Goal: Task Accomplishment & Management: Use online tool/utility

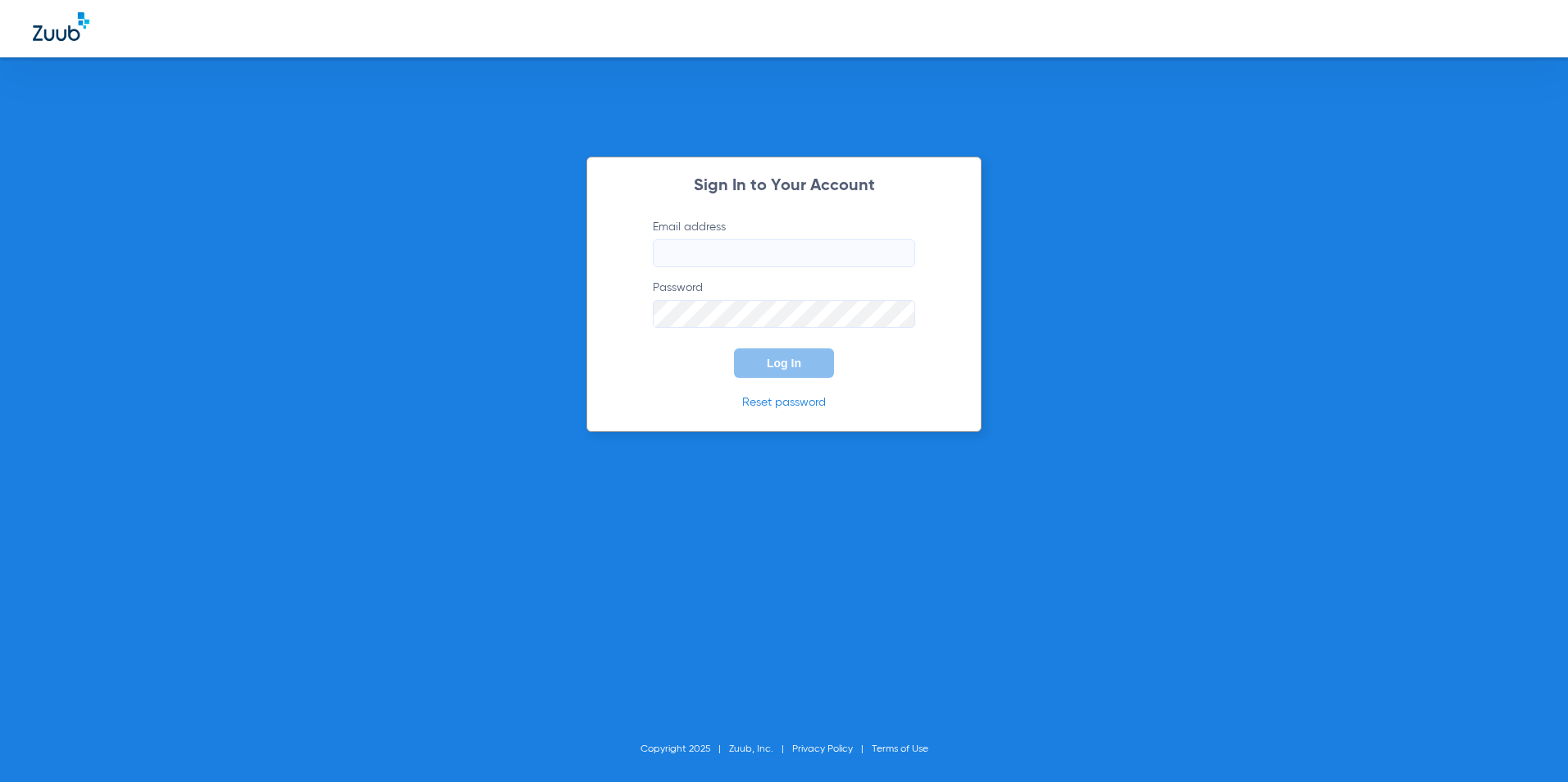
type input "[EMAIL_ADDRESS][DOMAIN_NAME]"
click at [790, 369] on span "Log In" at bounding box center [784, 364] width 35 height 13
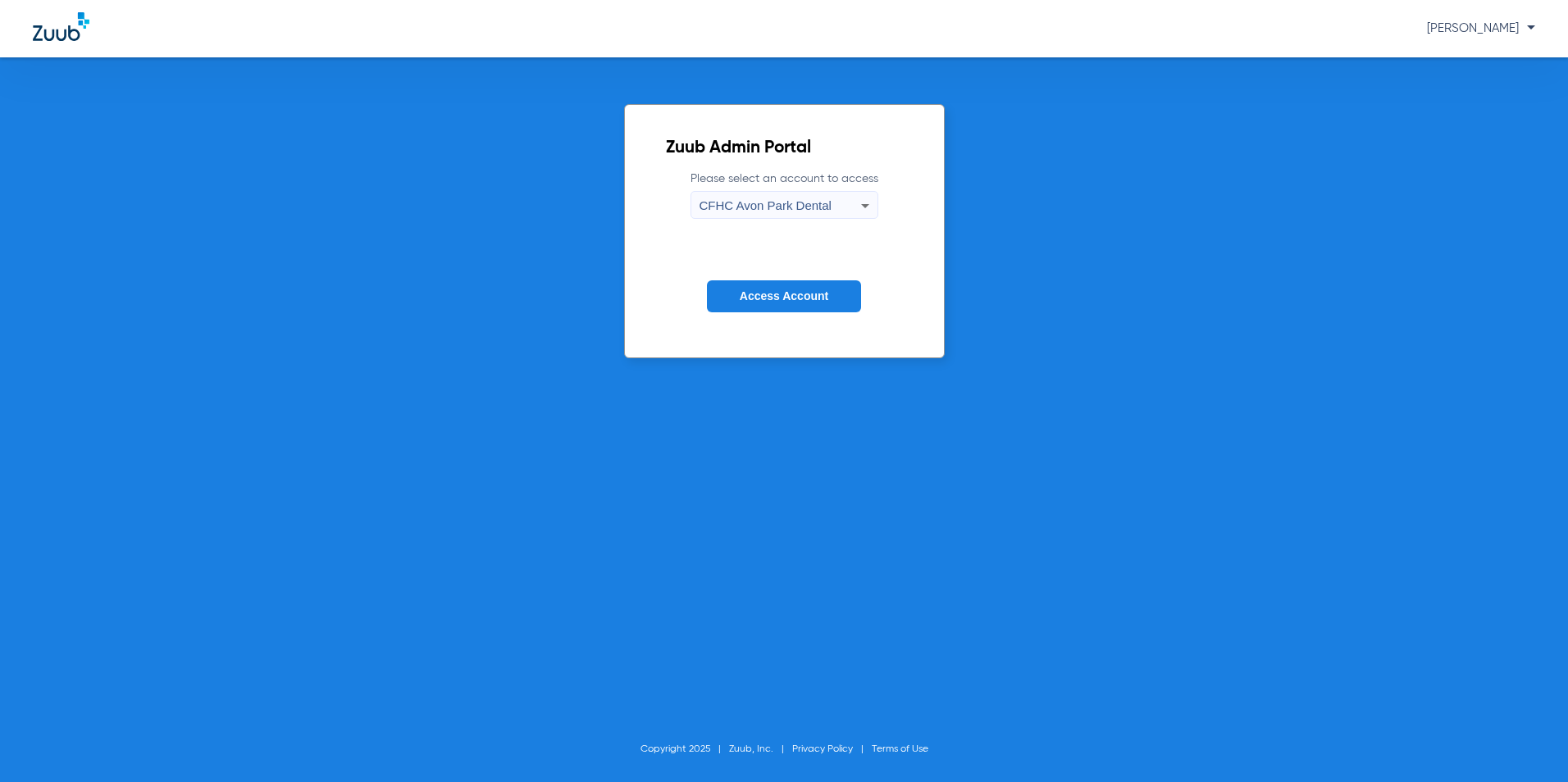
click at [756, 206] on span "CFHC Avon Park Dental" at bounding box center [766, 205] width 132 height 14
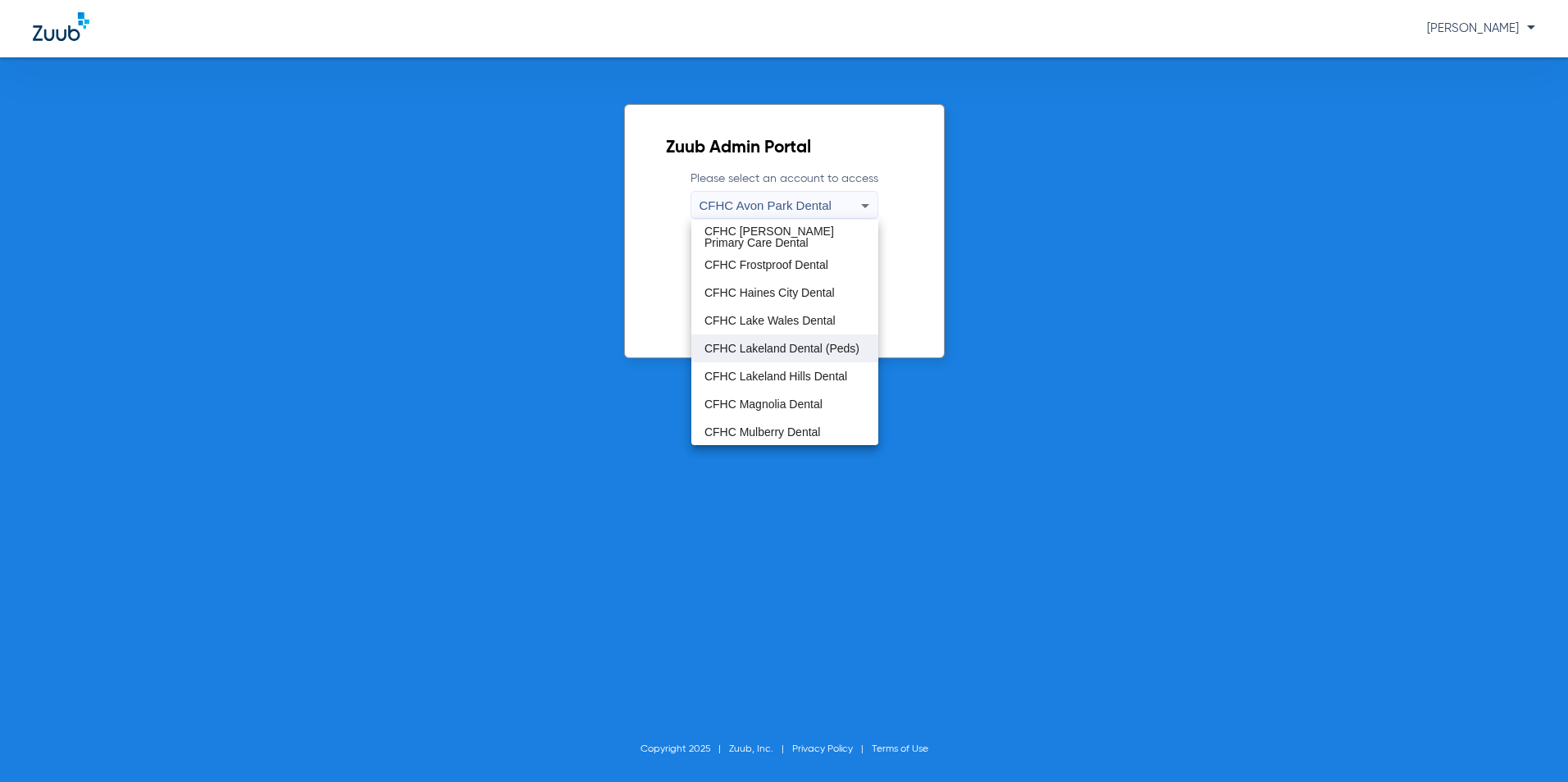
scroll to position [82, 0]
click at [754, 422] on span "CFHC Wauchula Primary Care Dental" at bounding box center [785, 431] width 161 height 23
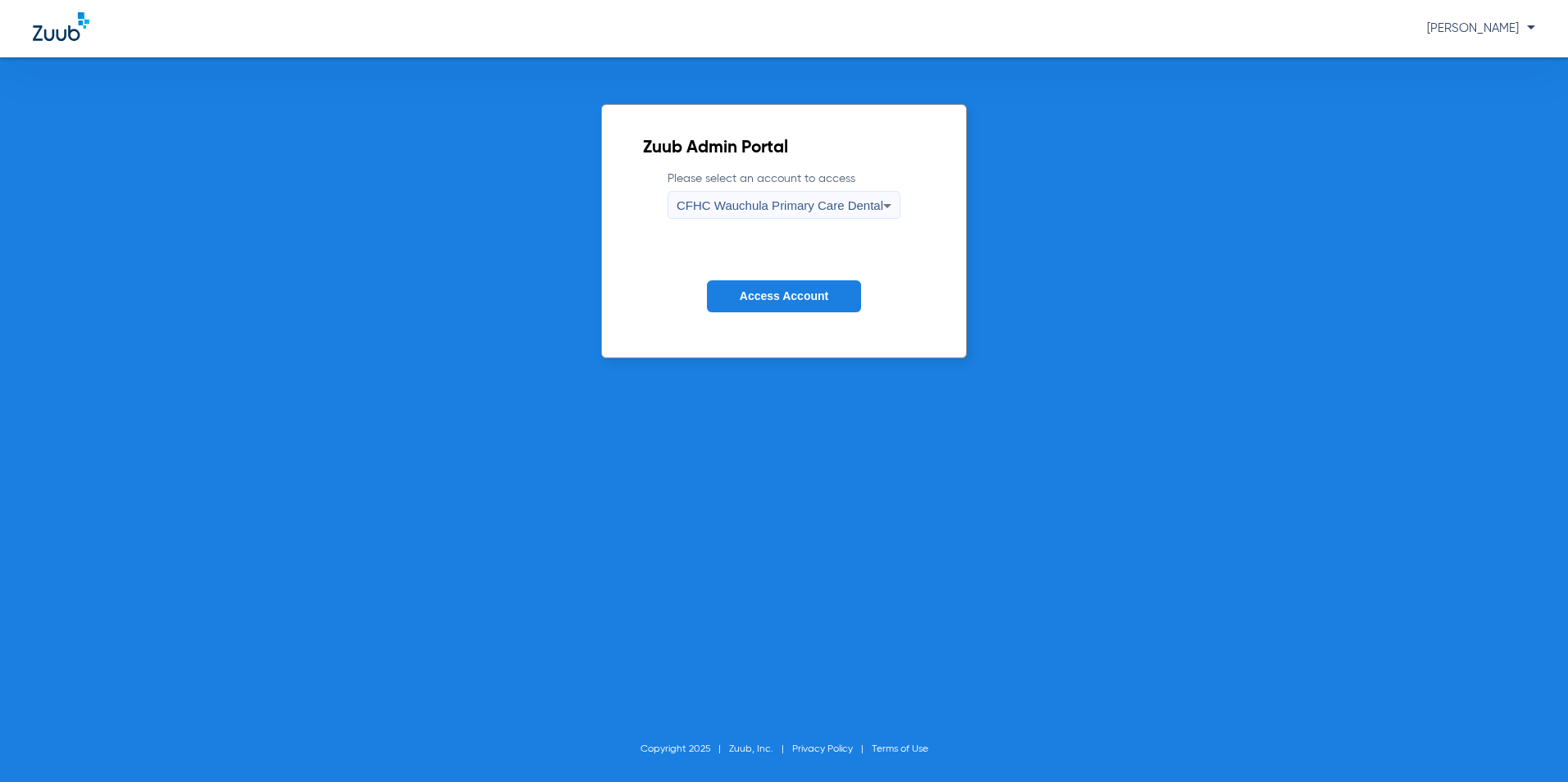
drag, startPoint x: 810, startPoint y: 296, endPoint x: 917, endPoint y: 322, distance: 110.1
click at [810, 296] on span "Access Account" at bounding box center [784, 296] width 88 height 13
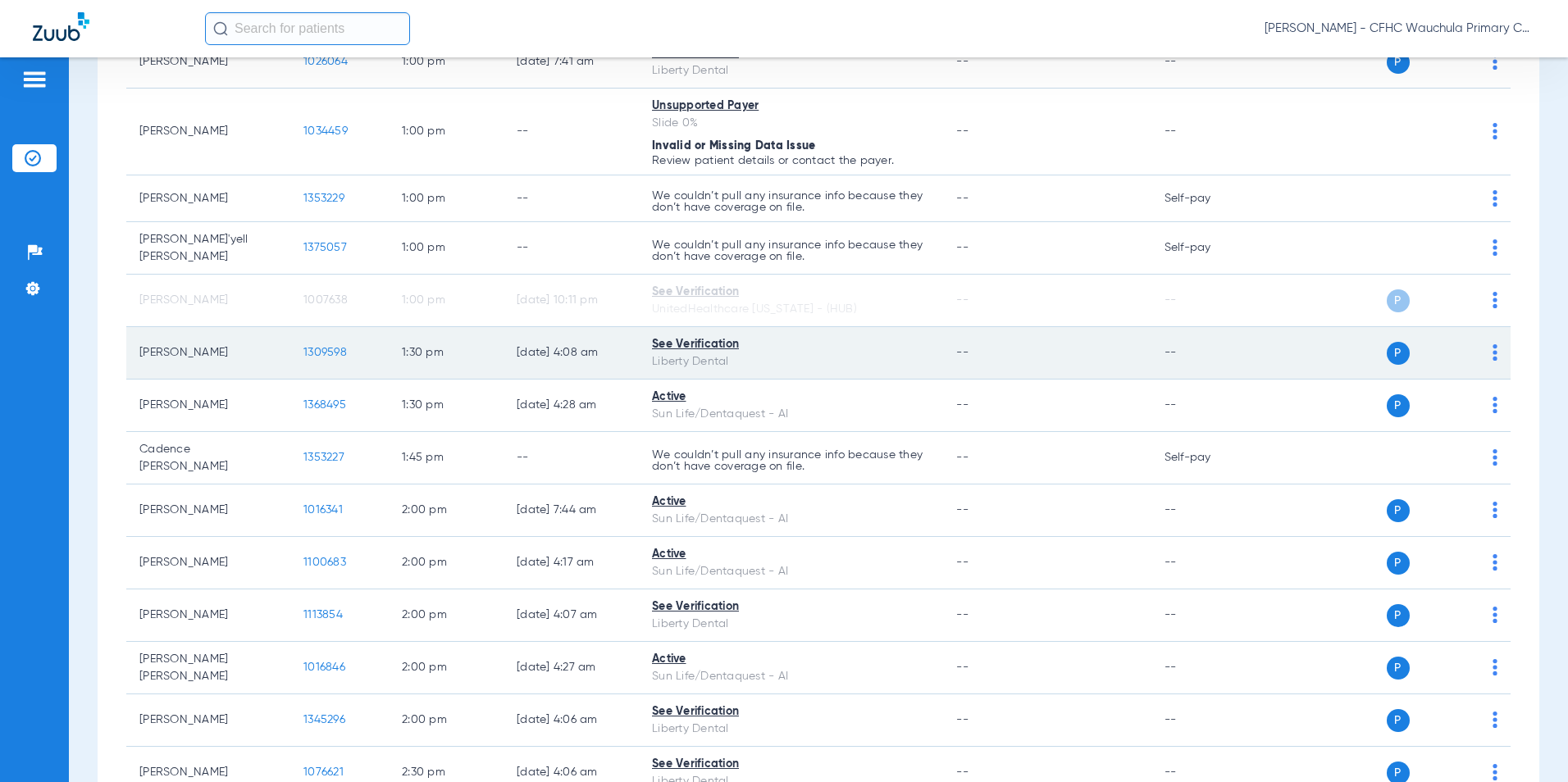
scroll to position [2379, 0]
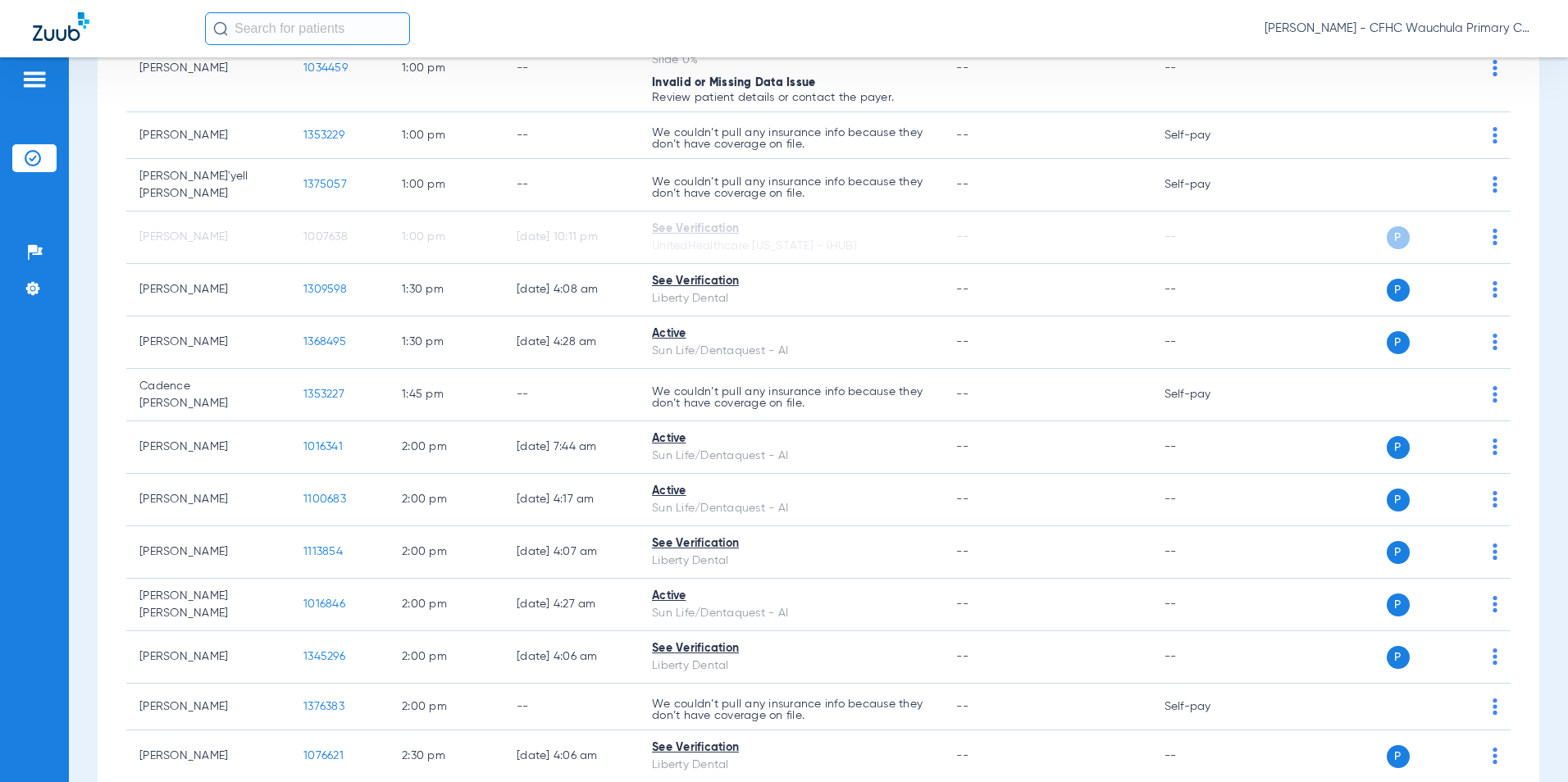
scroll to position [2379, 0]
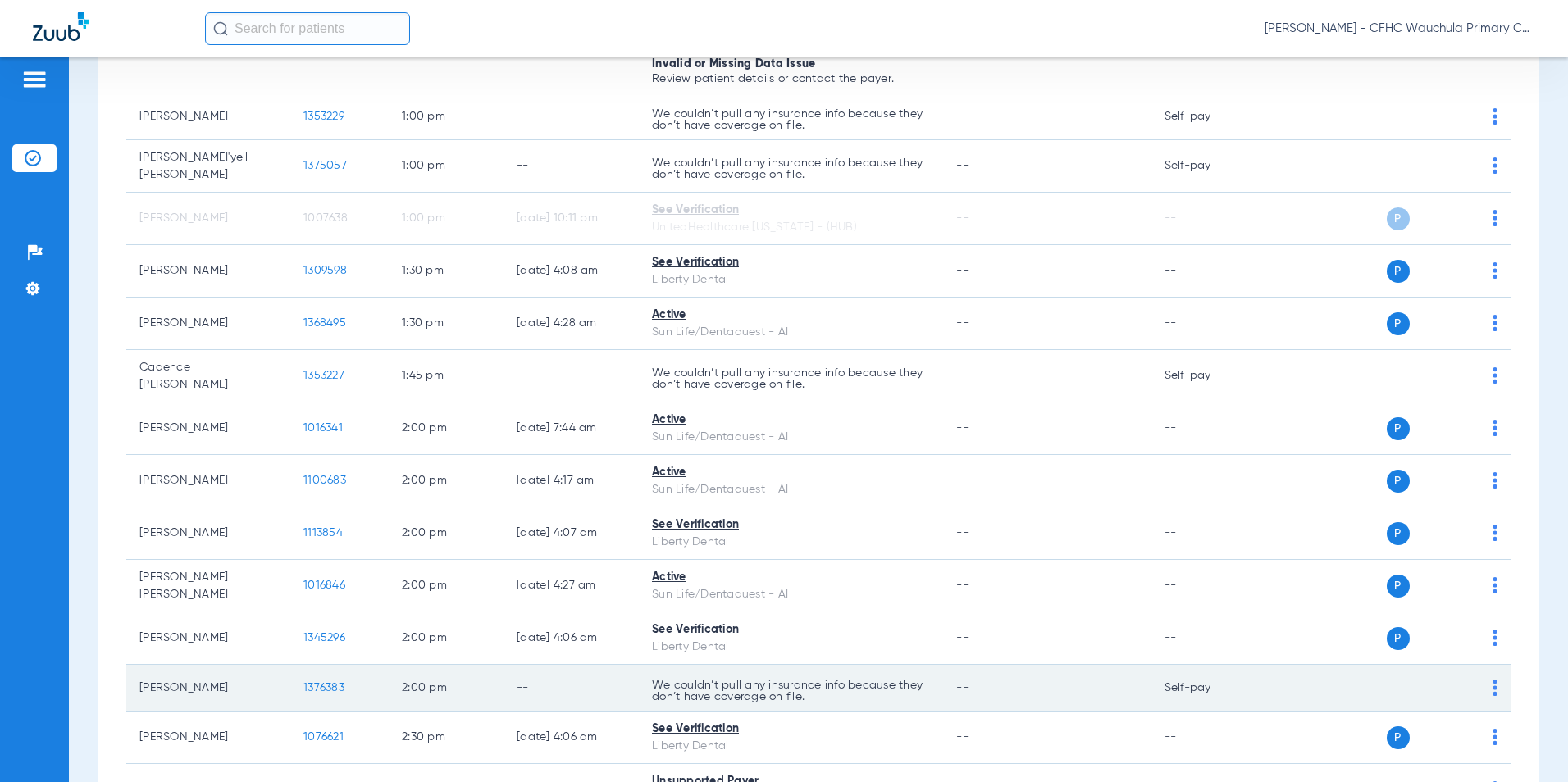
click at [317, 682] on span "1376383" at bounding box center [323, 688] width 41 height 12
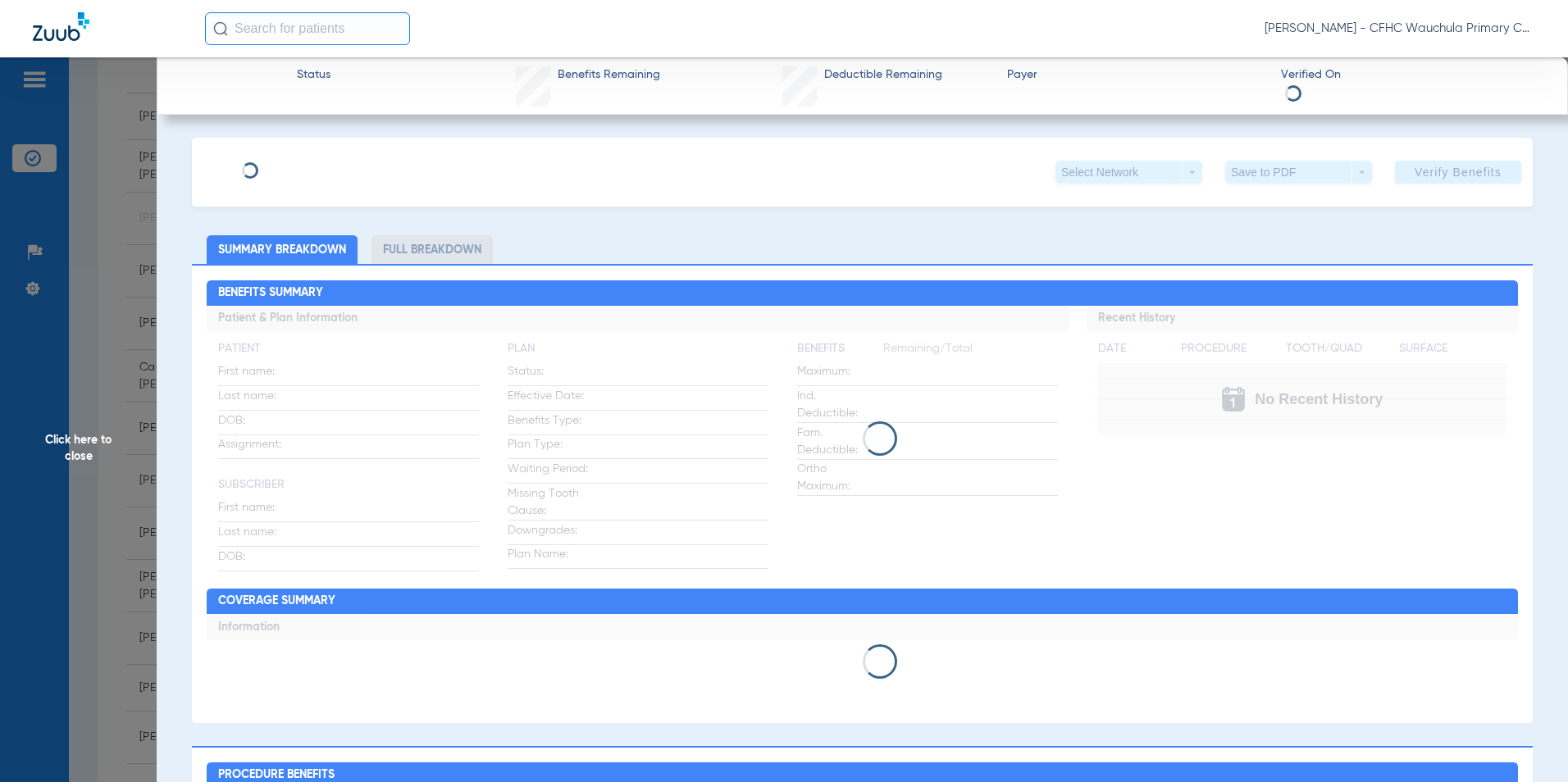
type input "RITA"
type input "LEVIN"
type input "03/30/1952"
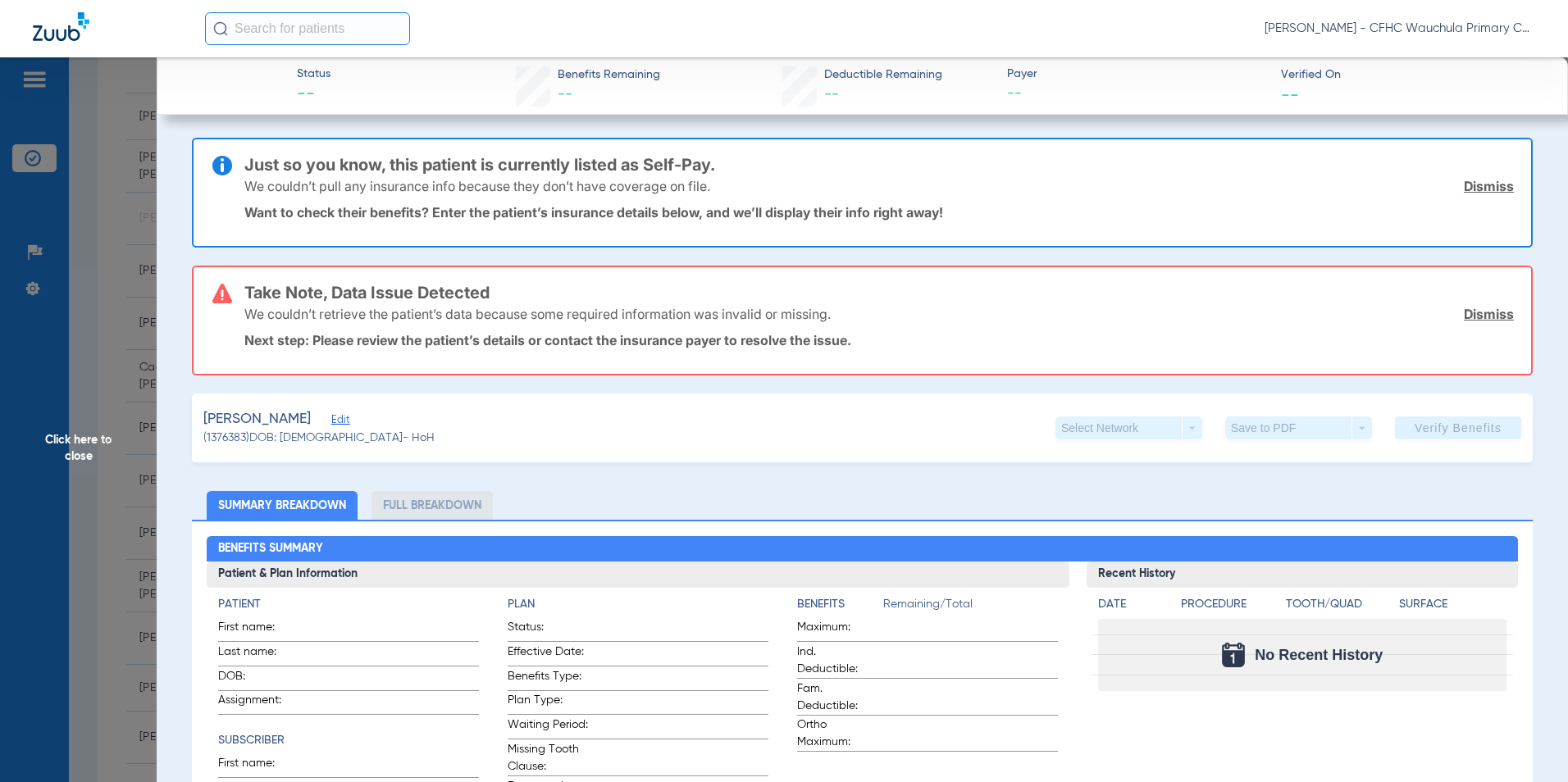
click at [331, 418] on span "Edit" at bounding box center [338, 422] width 14 height 15
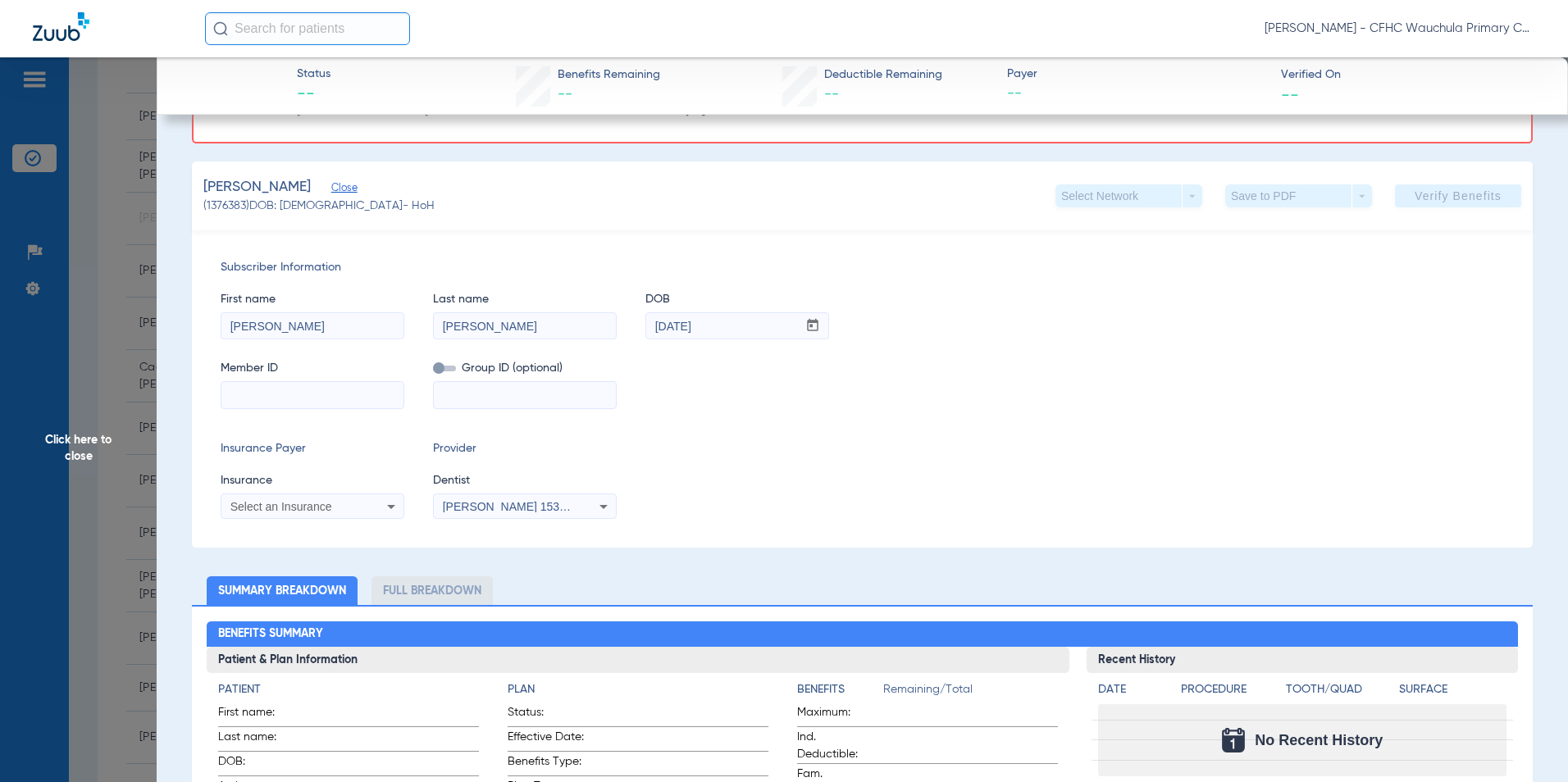
scroll to position [246, 0]
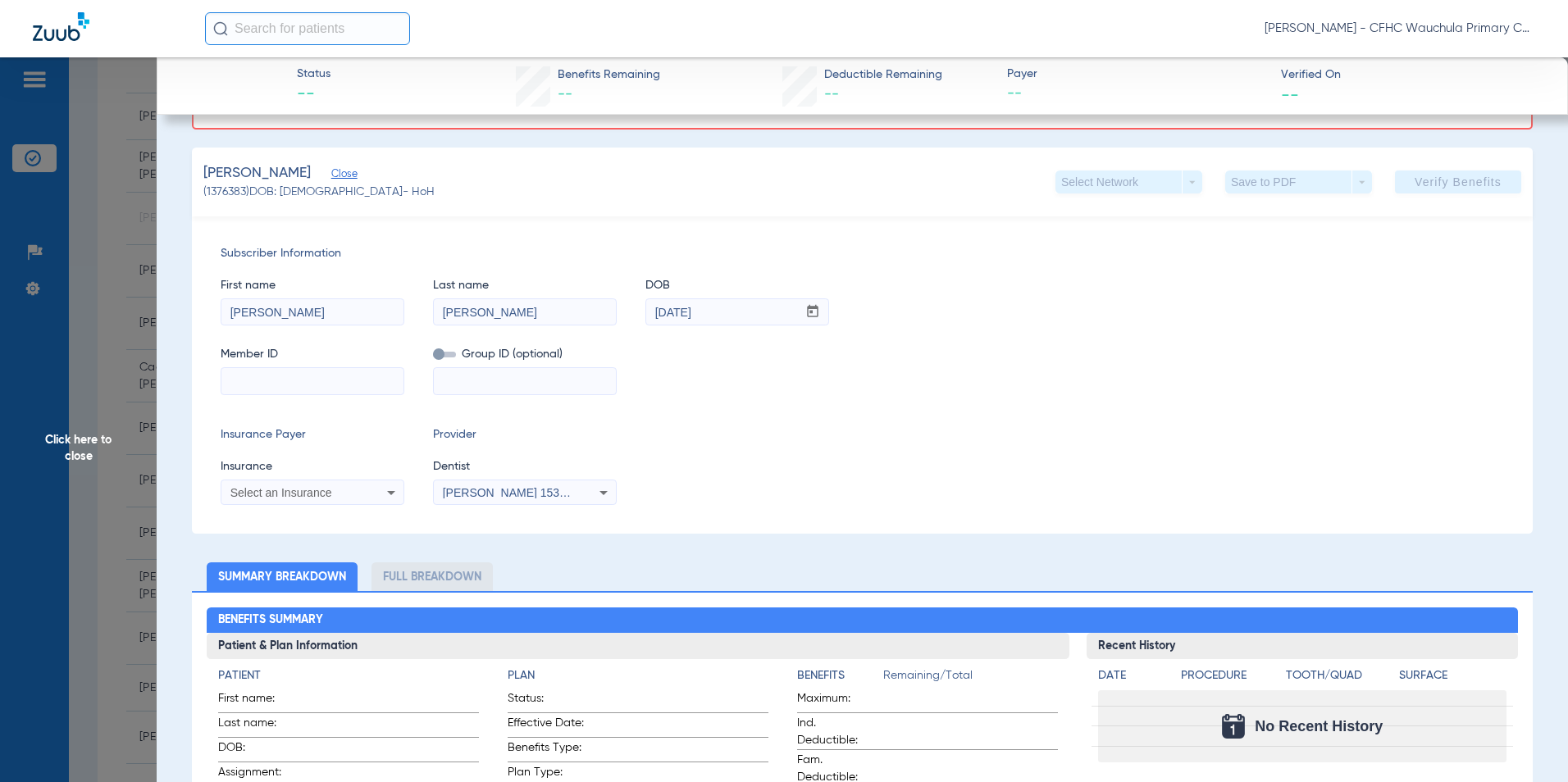
click at [319, 375] on input at bounding box center [313, 381] width 182 height 26
click at [347, 377] on input at bounding box center [313, 381] width 182 height 26
type input "H09980409"
click at [291, 489] on span "Select an Insurance" at bounding box center [281, 493] width 102 height 13
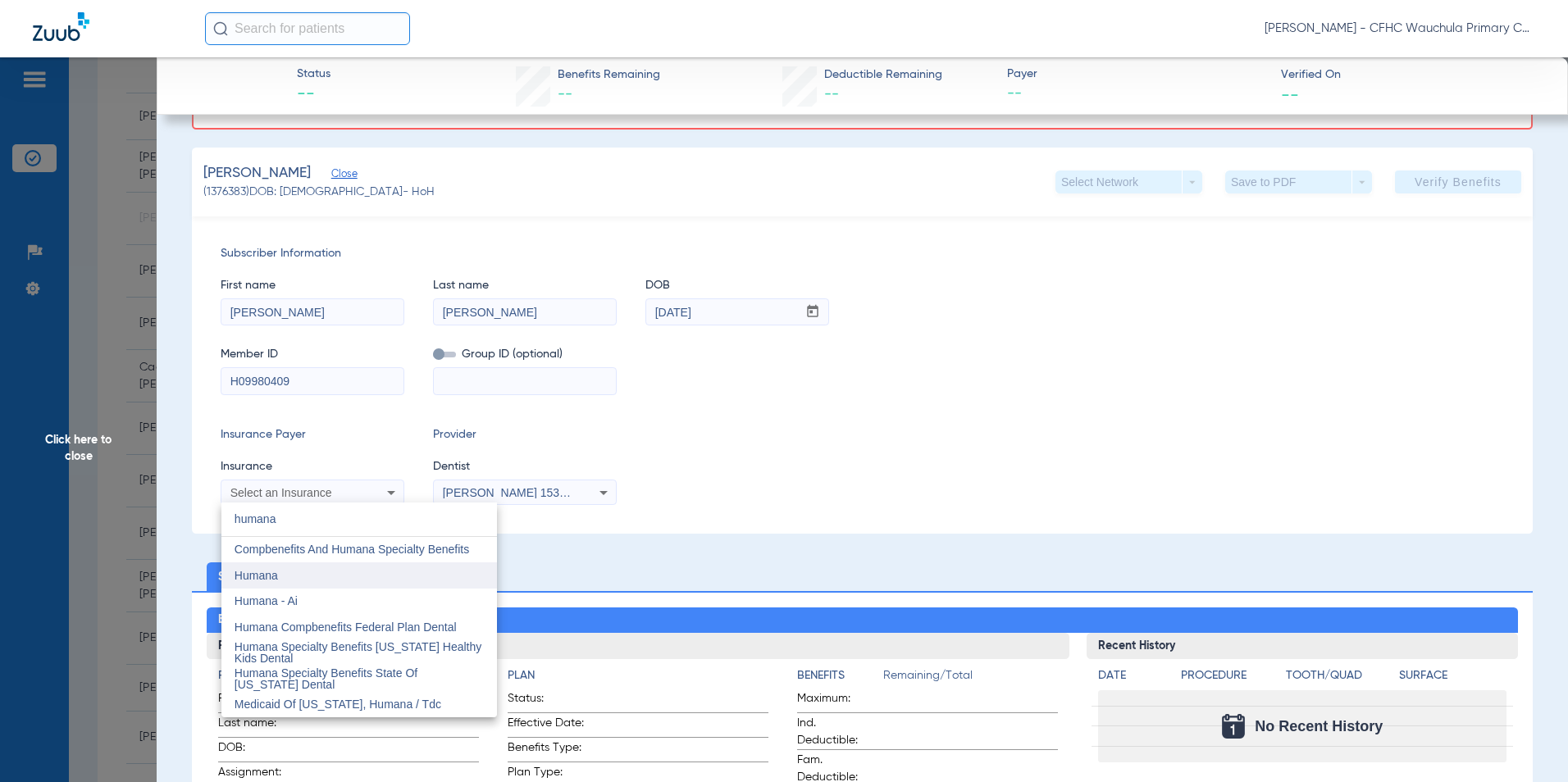
type input "humana"
click at [314, 579] on mat-option "Humana" at bounding box center [359, 575] width 275 height 26
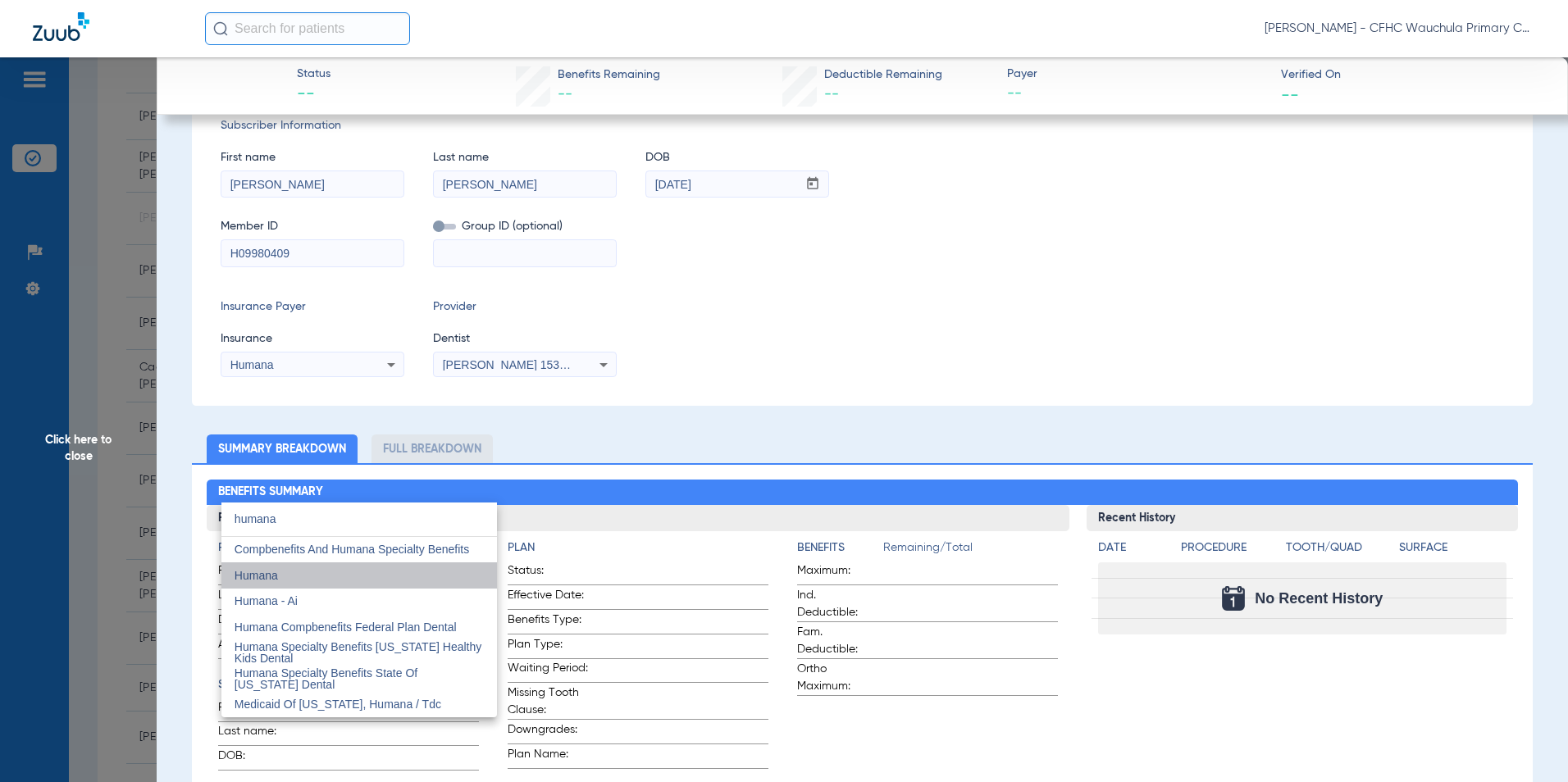
scroll to position [118, 0]
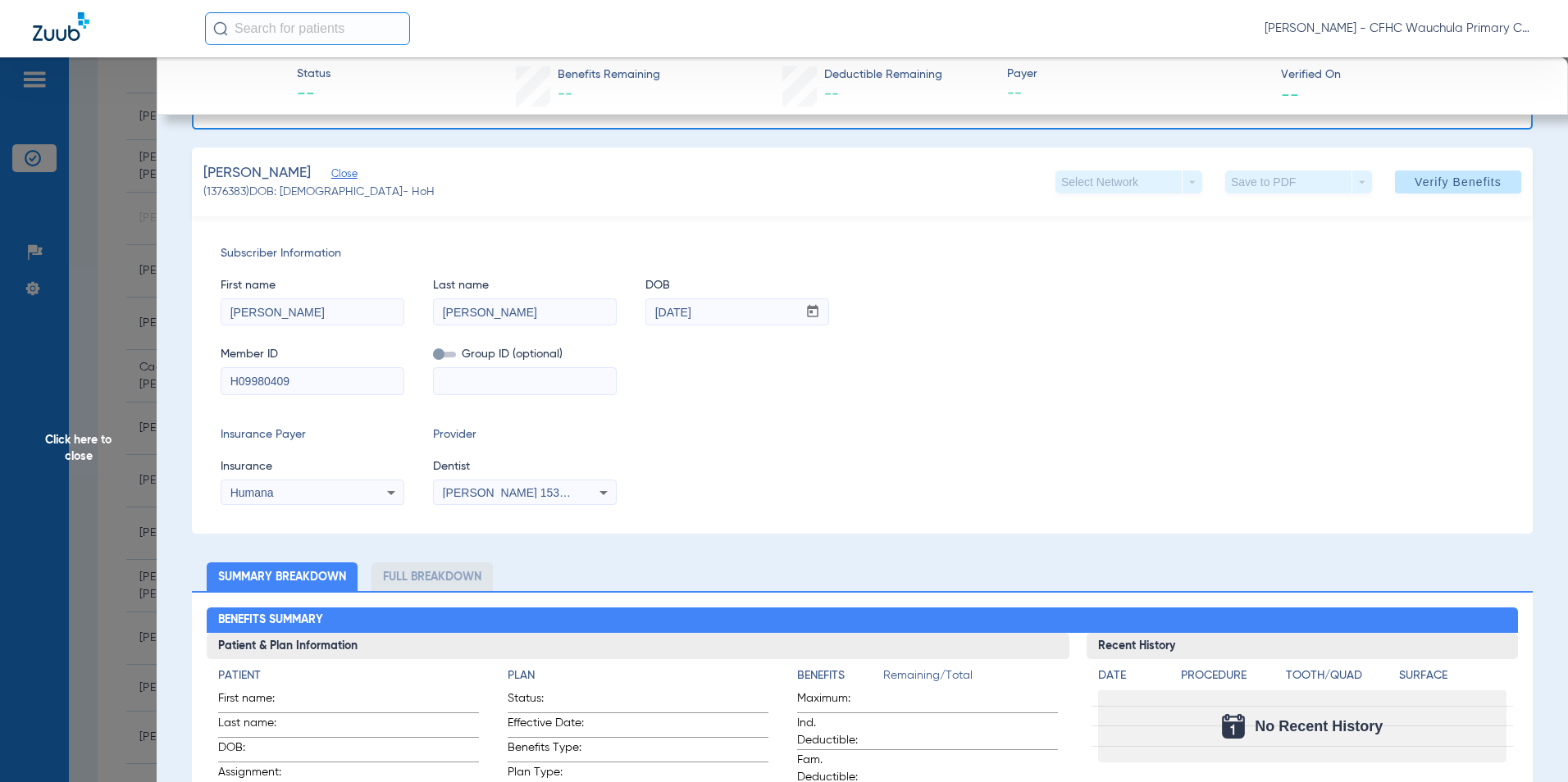
click at [952, 362] on div "Member ID H09980409 Group ID (optional)" at bounding box center [863, 363] width 1284 height 63
click at [1460, 182] on span "Verify Benefits" at bounding box center [1459, 182] width 87 height 13
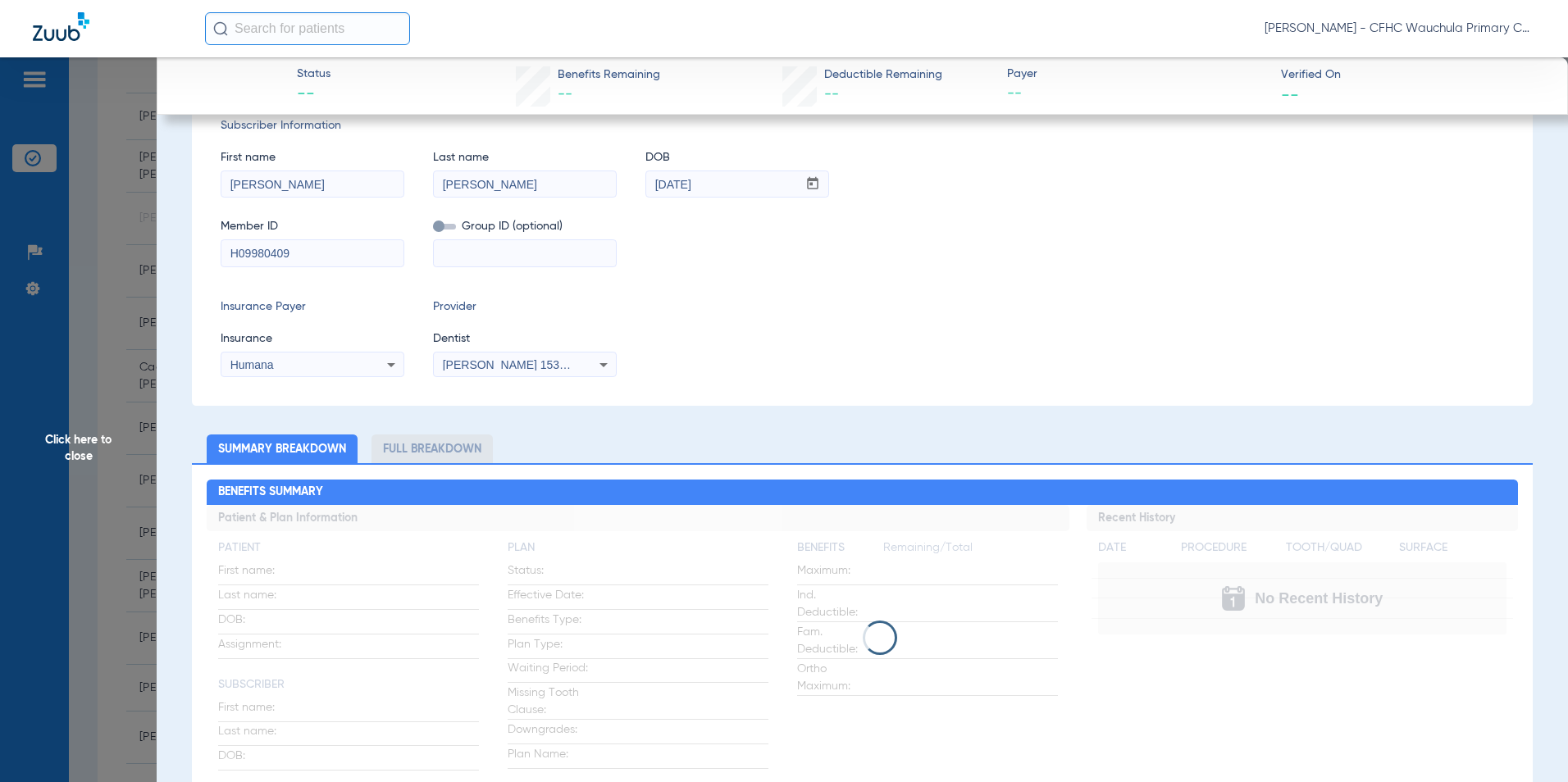
scroll to position [0, 0]
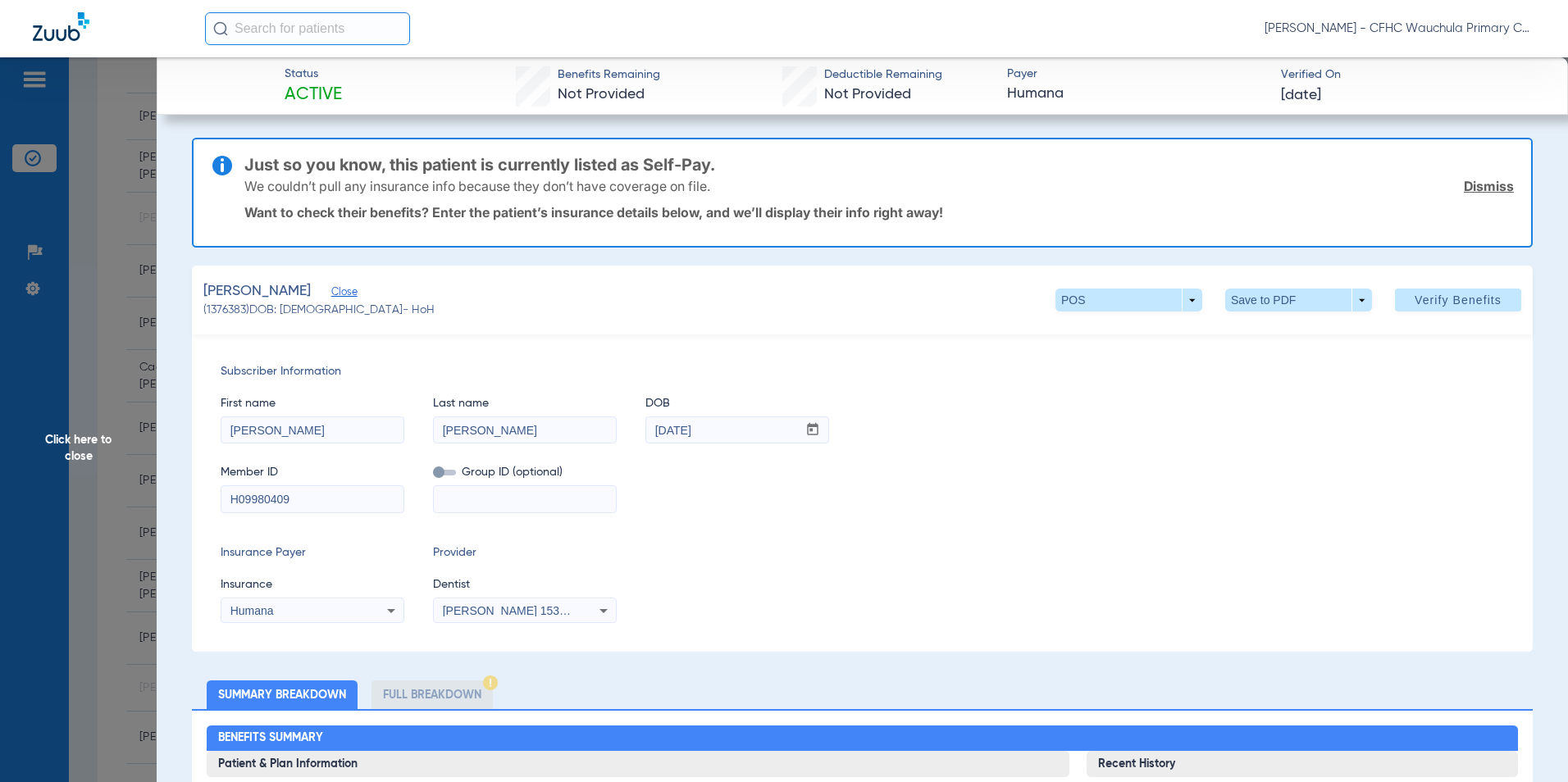
click at [958, 562] on div "Insurance Payer Insurance Humana Provider Dentist Kenneth Andujar Berrios 15388…" at bounding box center [863, 584] width 1284 height 79
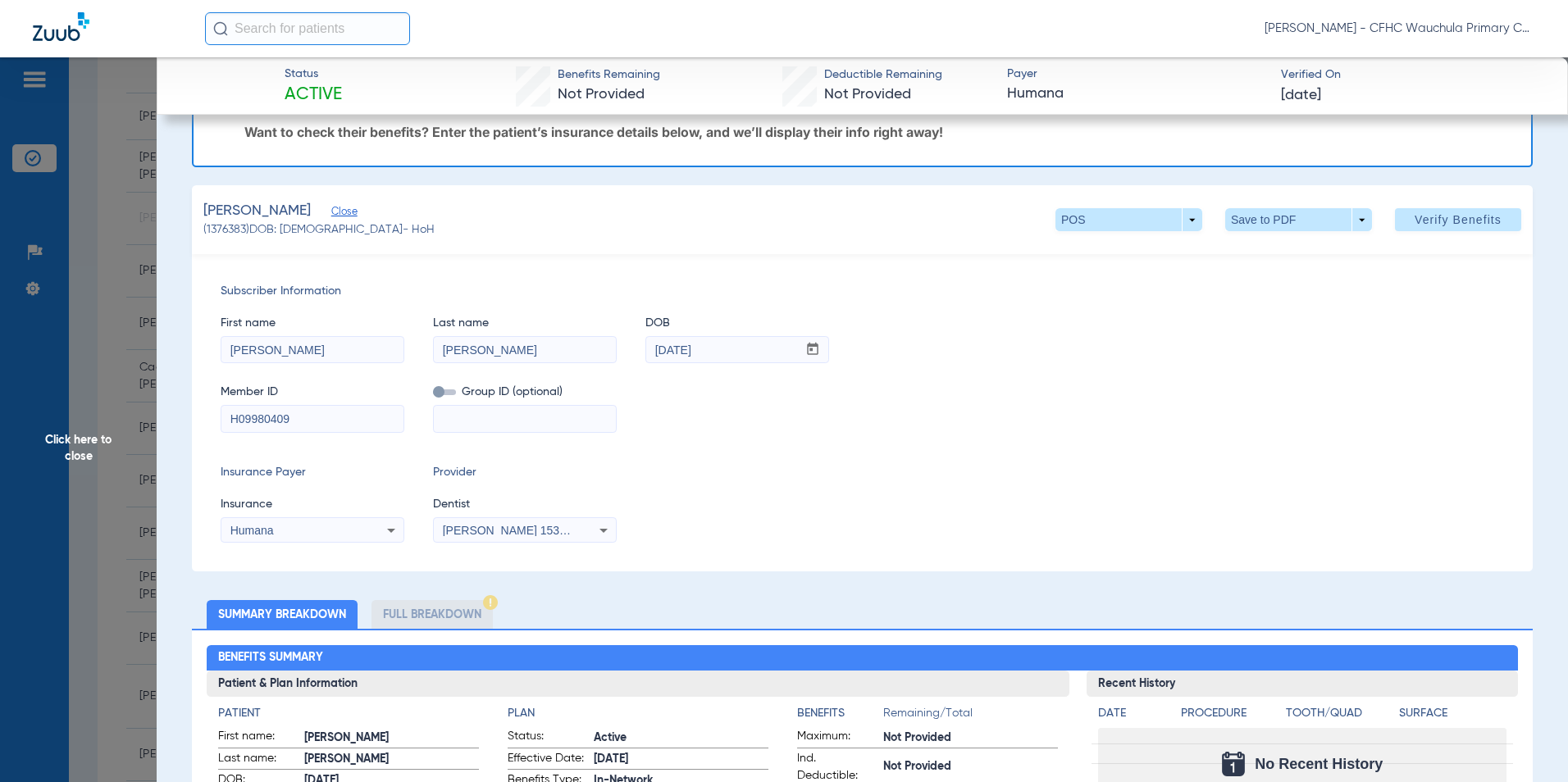
scroll to position [410, 0]
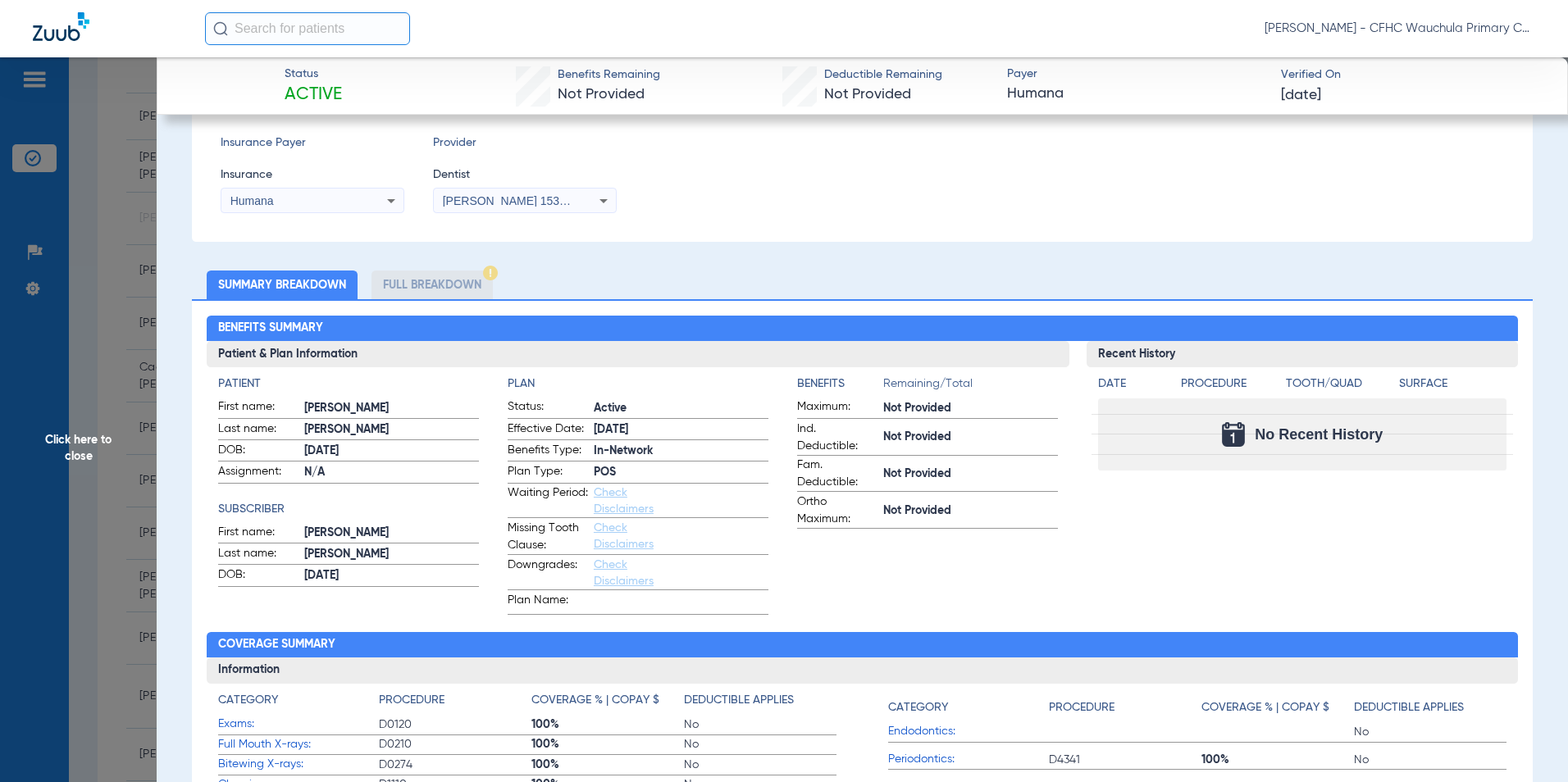
click at [463, 283] on li "Full Breakdown" at bounding box center [432, 285] width 122 height 29
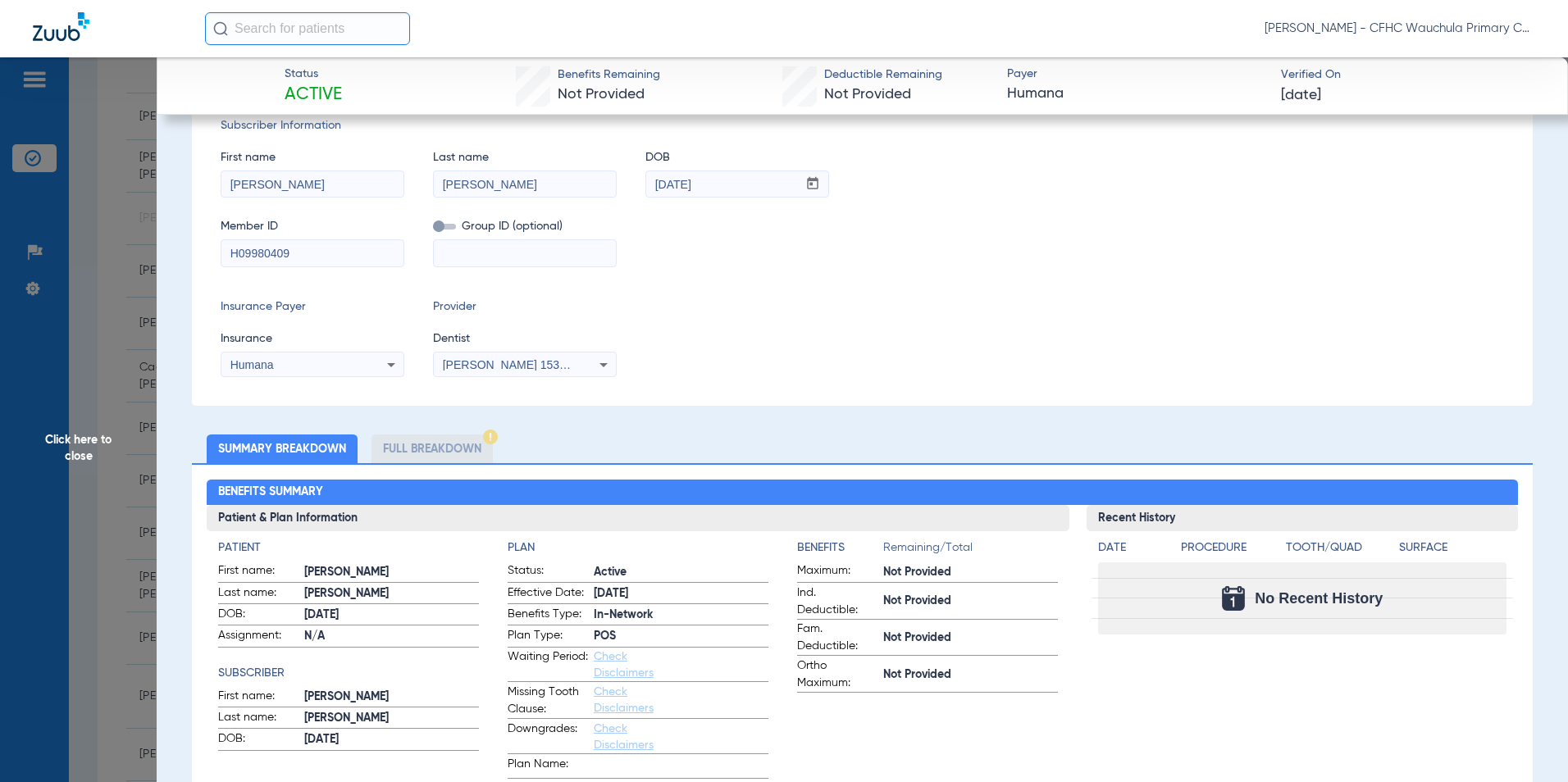
scroll to position [0, 0]
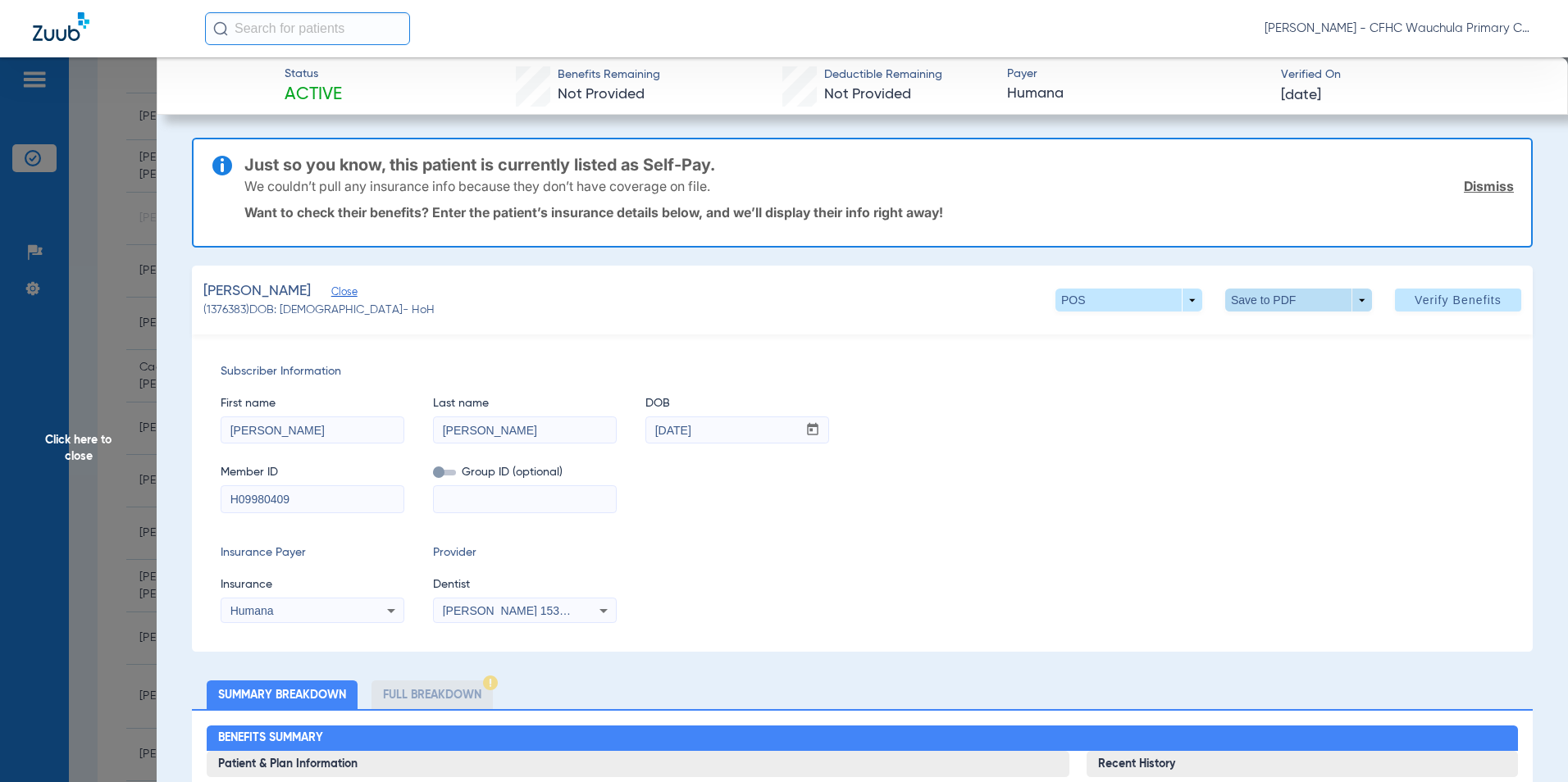
click at [1283, 300] on span at bounding box center [1298, 299] width 39 height 39
drag, startPoint x: 324, startPoint y: 497, endPoint x: 111, endPoint y: 497, distance: 213.0
click at [184, 497] on div at bounding box center [784, 391] width 1568 height 782
click at [1279, 295] on span at bounding box center [1298, 299] width 39 height 39
click at [1278, 330] on span "Save to PDF" at bounding box center [1293, 333] width 65 height 12
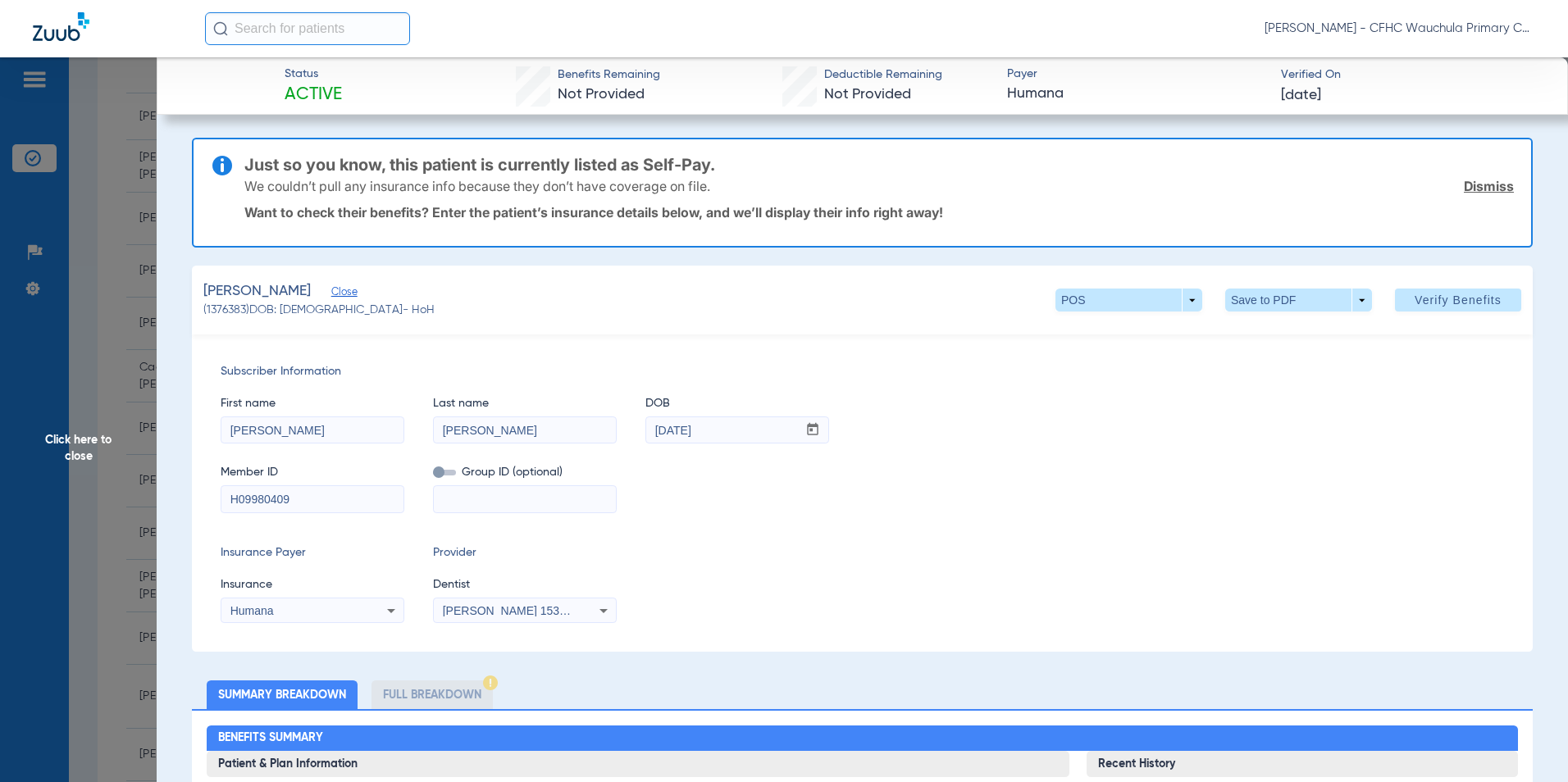
click at [69, 443] on span "Click here to close" at bounding box center [78, 448] width 156 height 782
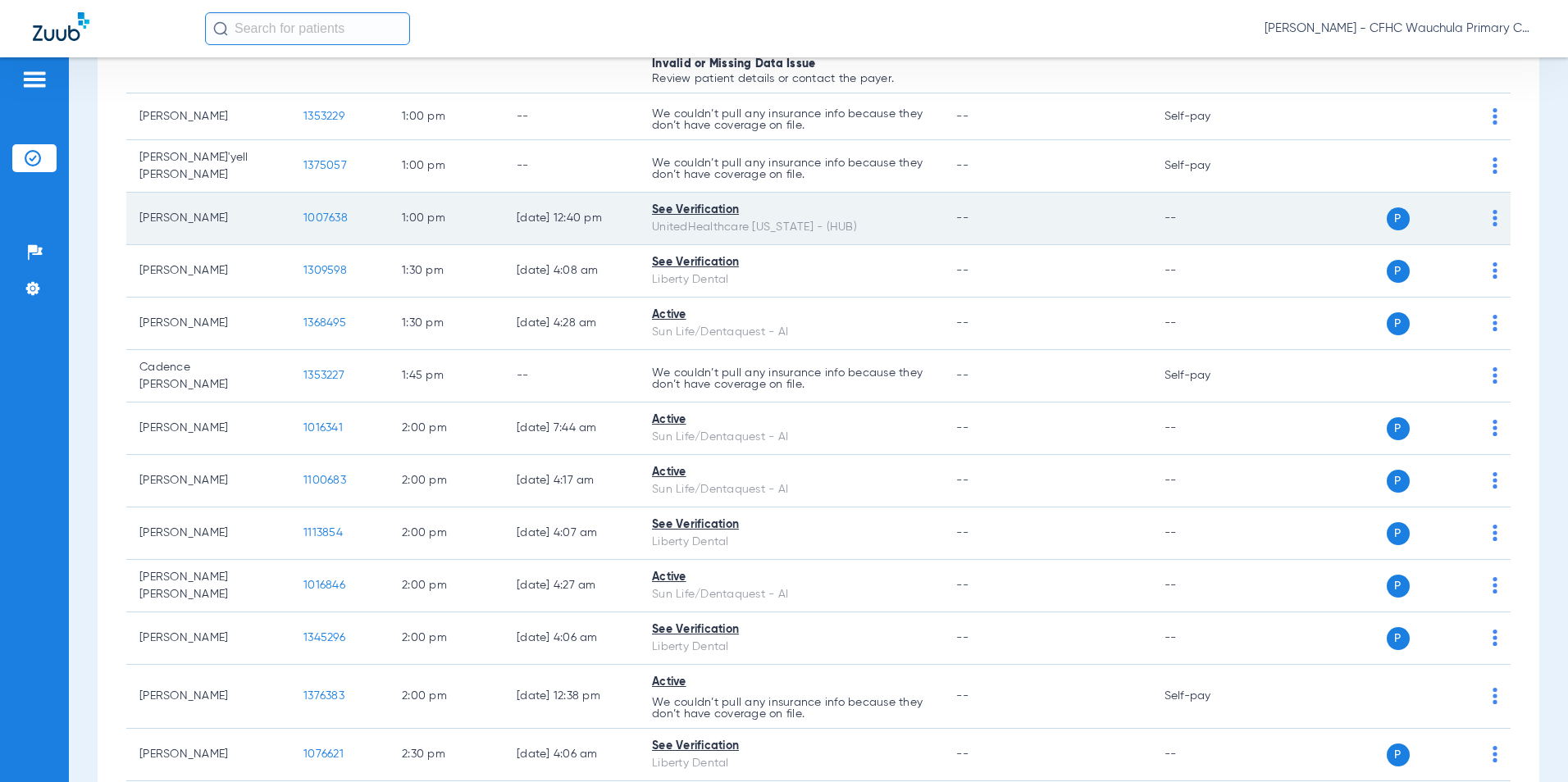
click at [337, 212] on span "1007638" at bounding box center [325, 218] width 44 height 12
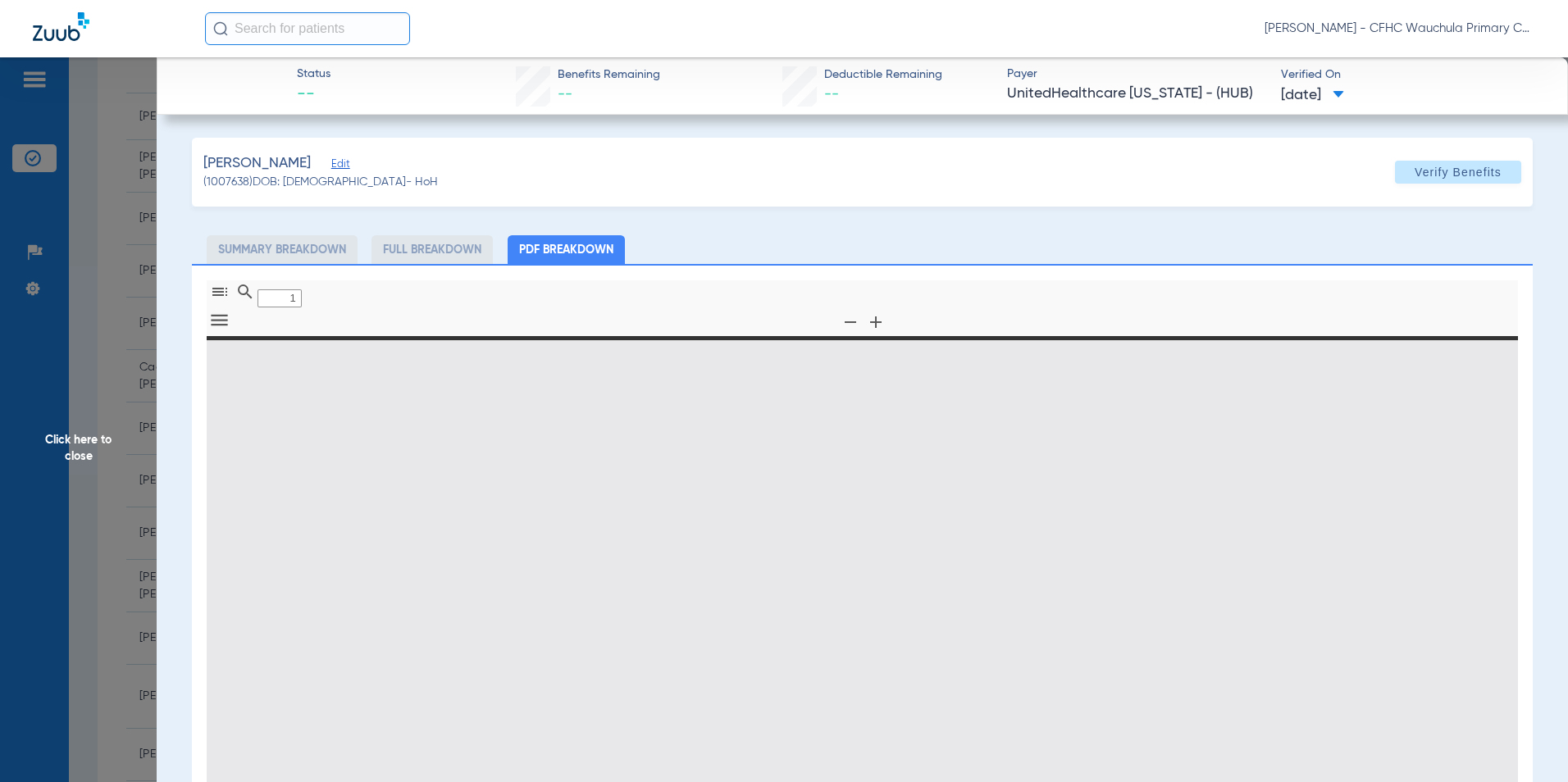
type input "0"
select select "page-width"
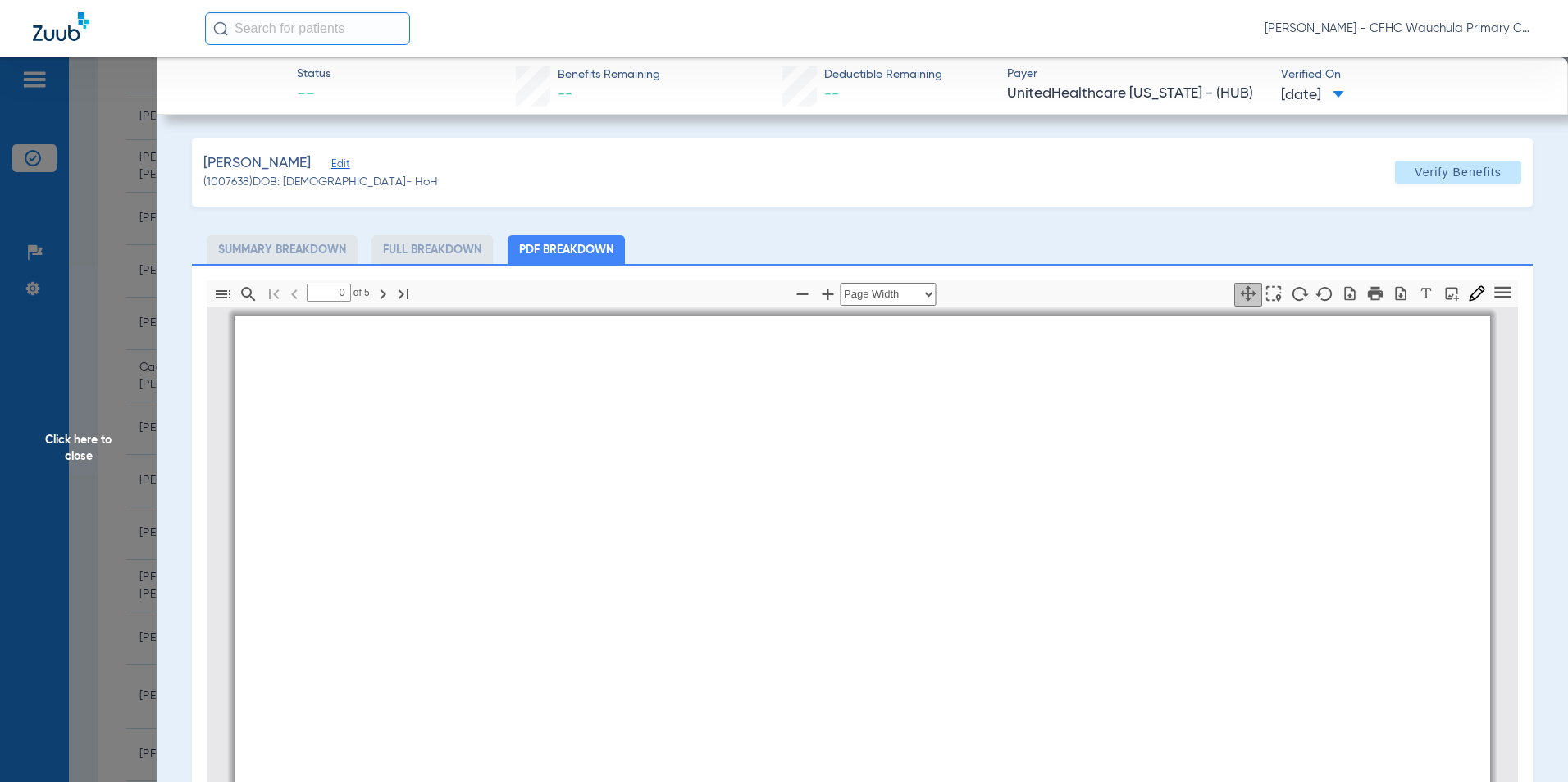
type input "1"
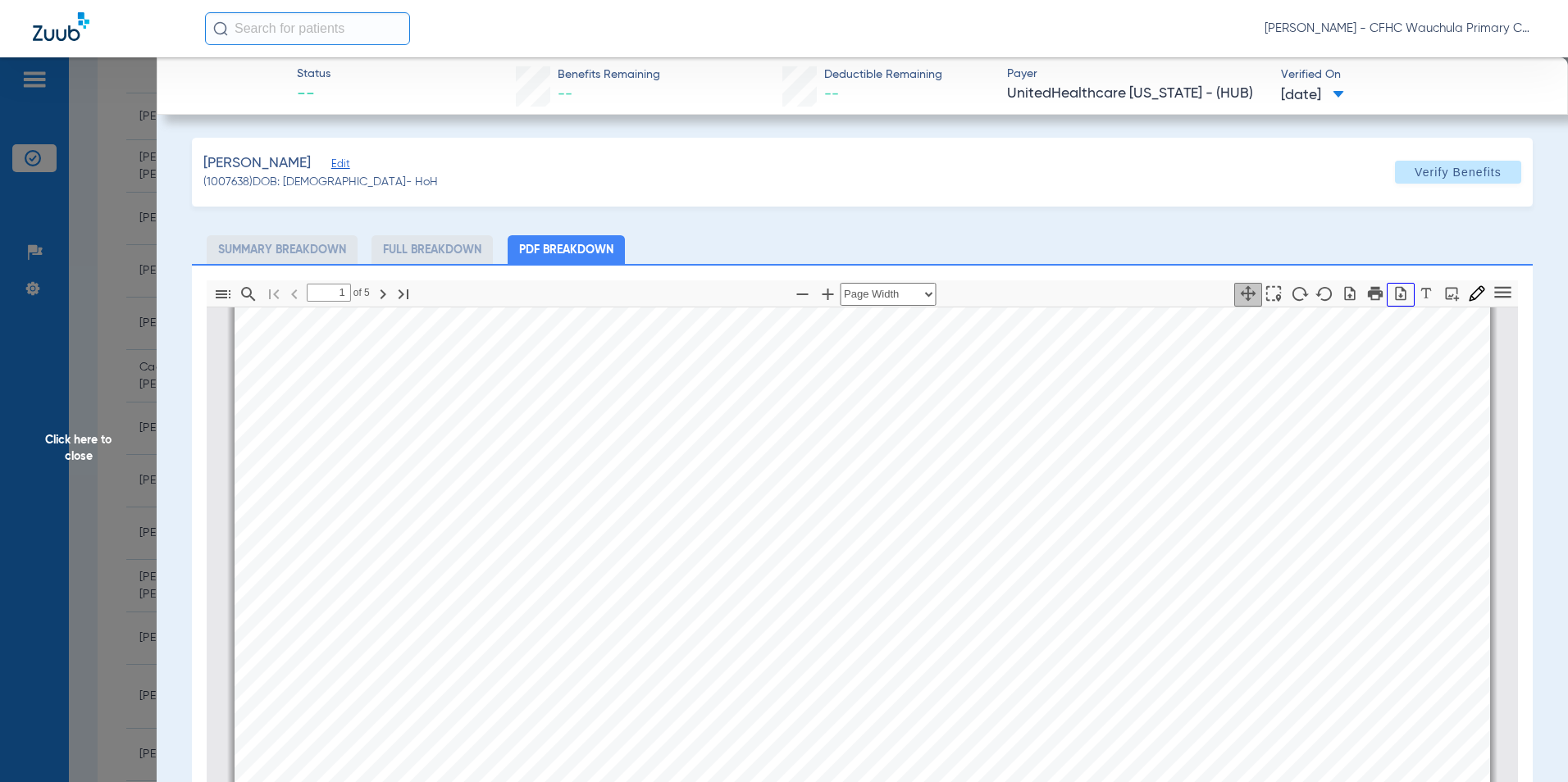
click at [1392, 297] on icon "button" at bounding box center [1400, 293] width 16 height 16
drag, startPoint x: 65, startPoint y: 446, endPoint x: 0, endPoint y: 438, distance: 65.5
click at [66, 446] on span "Click here to close" at bounding box center [78, 448] width 156 height 782
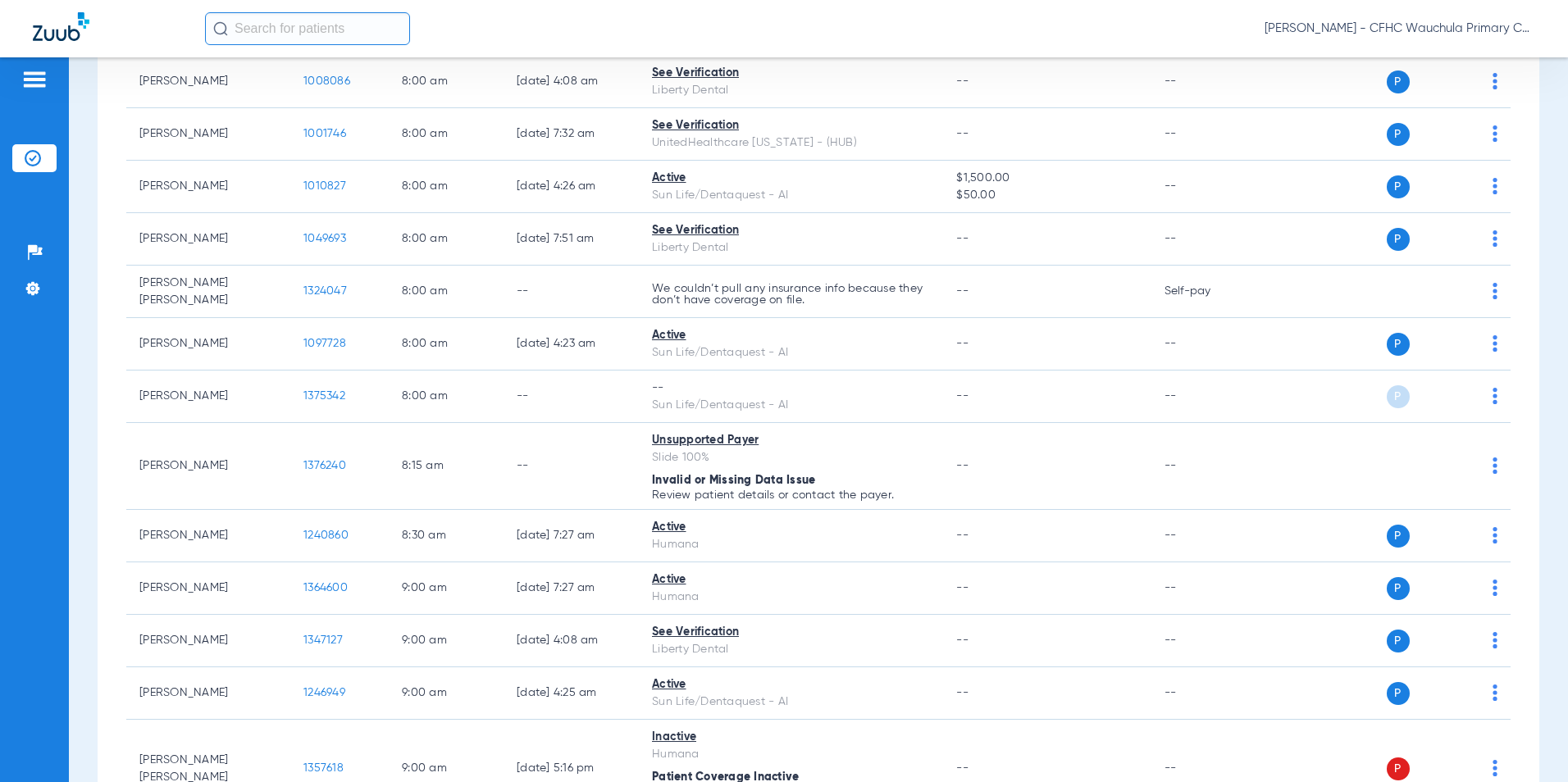
scroll to position [0, 0]
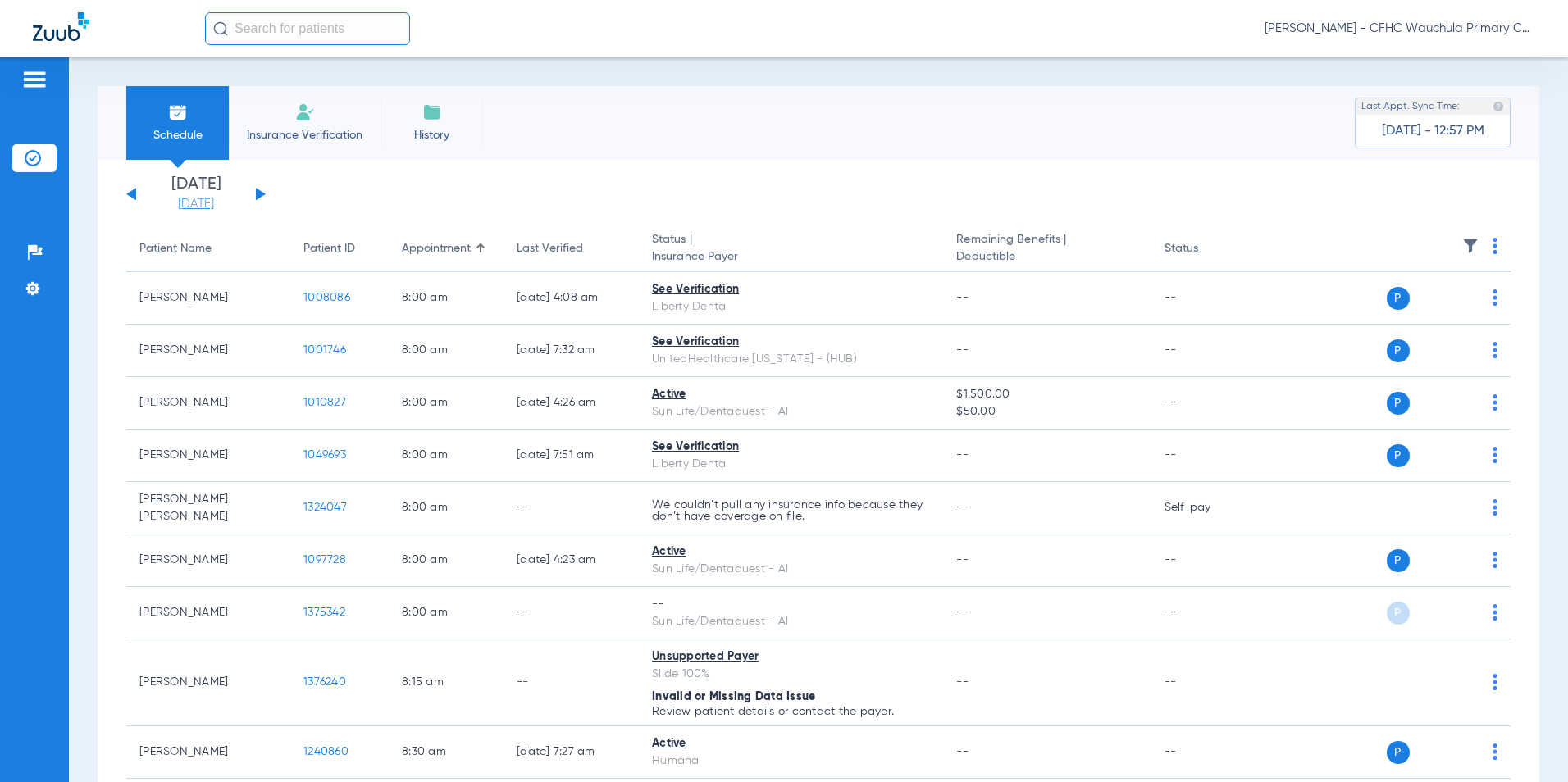
click at [197, 205] on link "[DATE]" at bounding box center [196, 203] width 99 height 16
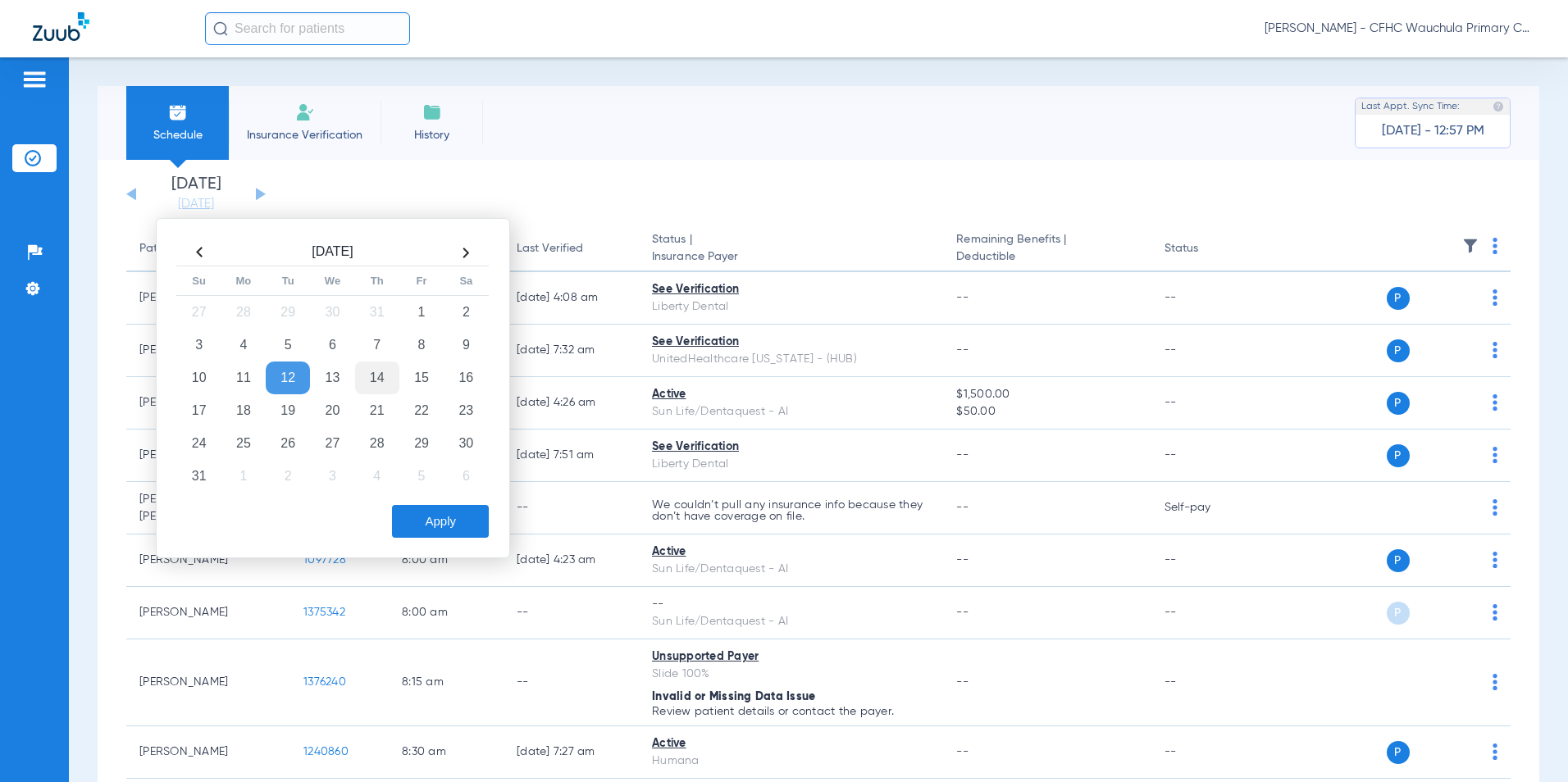
click at [378, 383] on td "14" at bounding box center [377, 378] width 44 height 33
click at [440, 517] on button "Apply" at bounding box center [440, 522] width 97 height 33
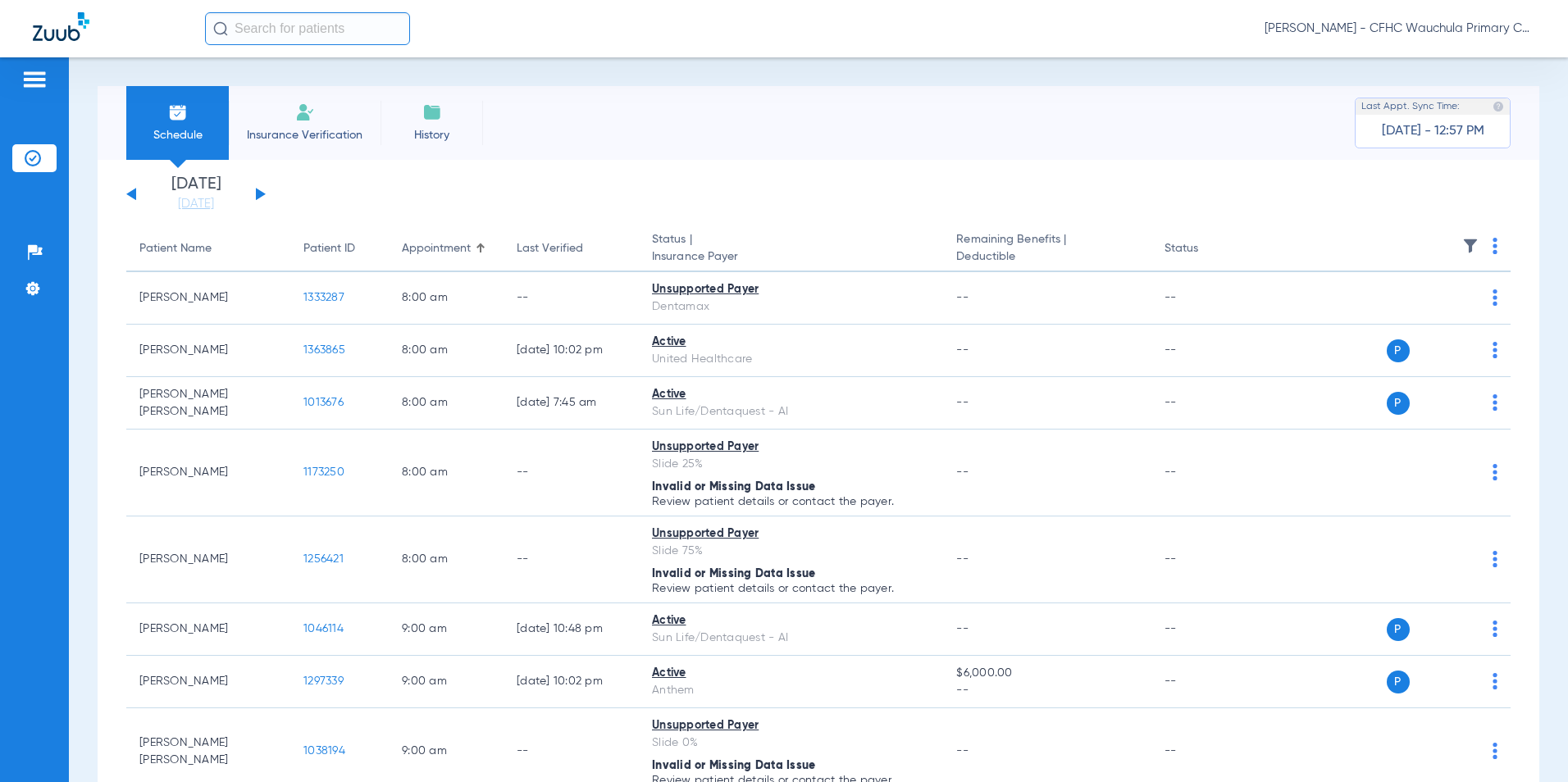
click at [1493, 249] on img at bounding box center [1495, 246] width 5 height 16
click at [1401, 307] on span "Verify All" at bounding box center [1422, 311] width 99 height 12
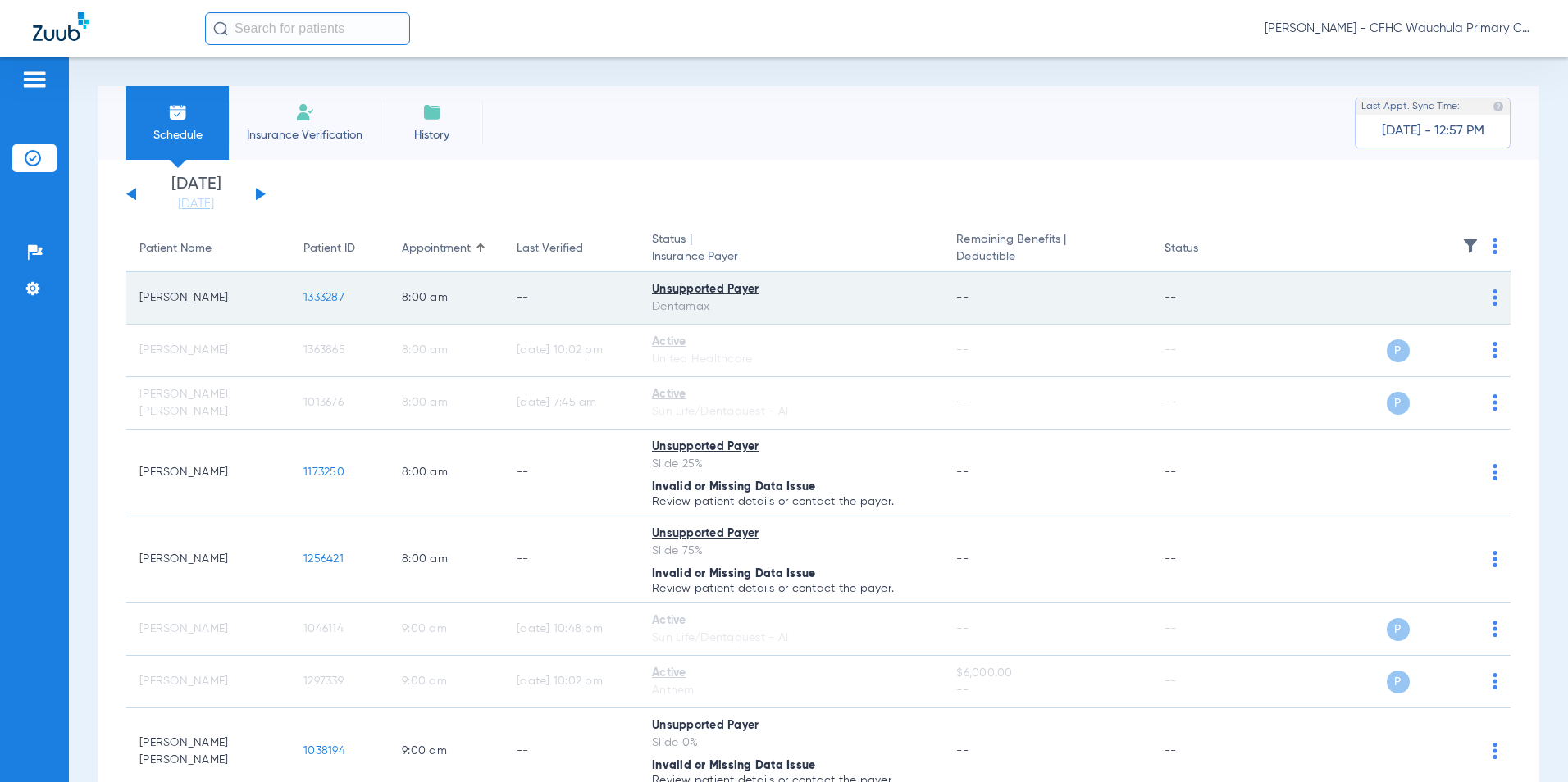
click at [321, 296] on span "1333287" at bounding box center [323, 297] width 41 height 12
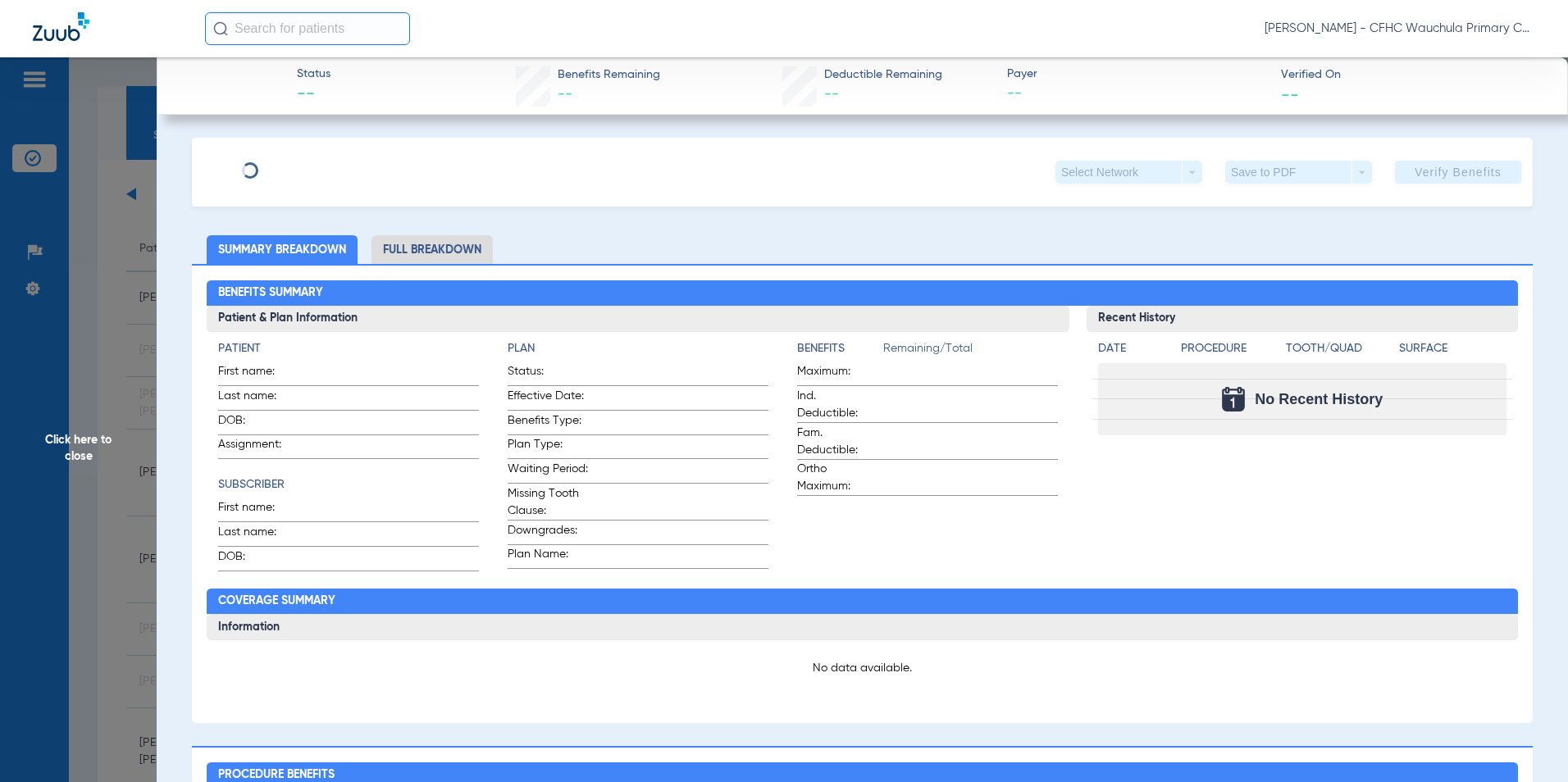
type input "KELLY"
type input "TONKIN"
type input "07/10/1964"
type input "A88155553"
type input "53642341"
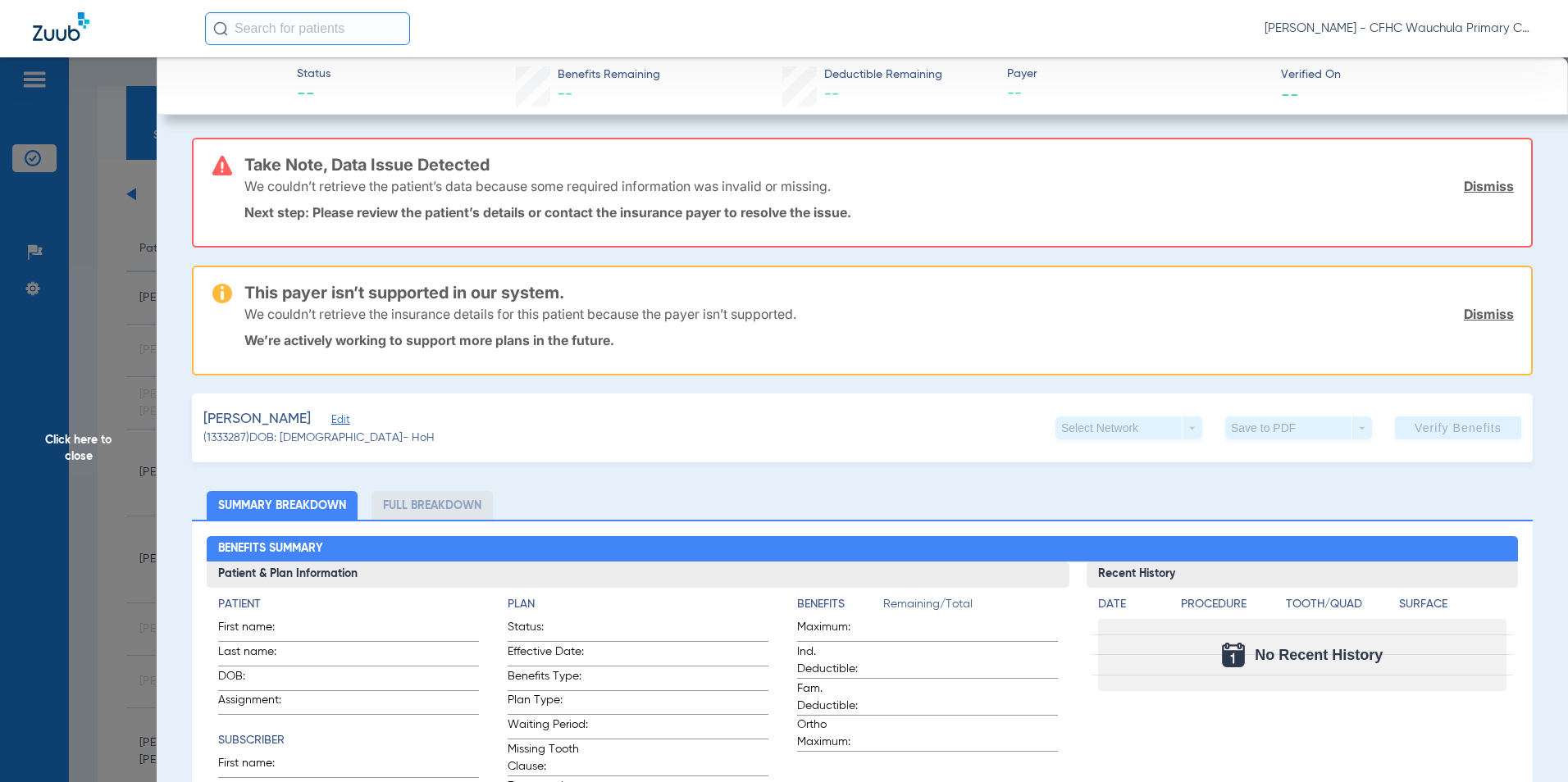
click at [331, 421] on span "Edit" at bounding box center [338, 422] width 14 height 15
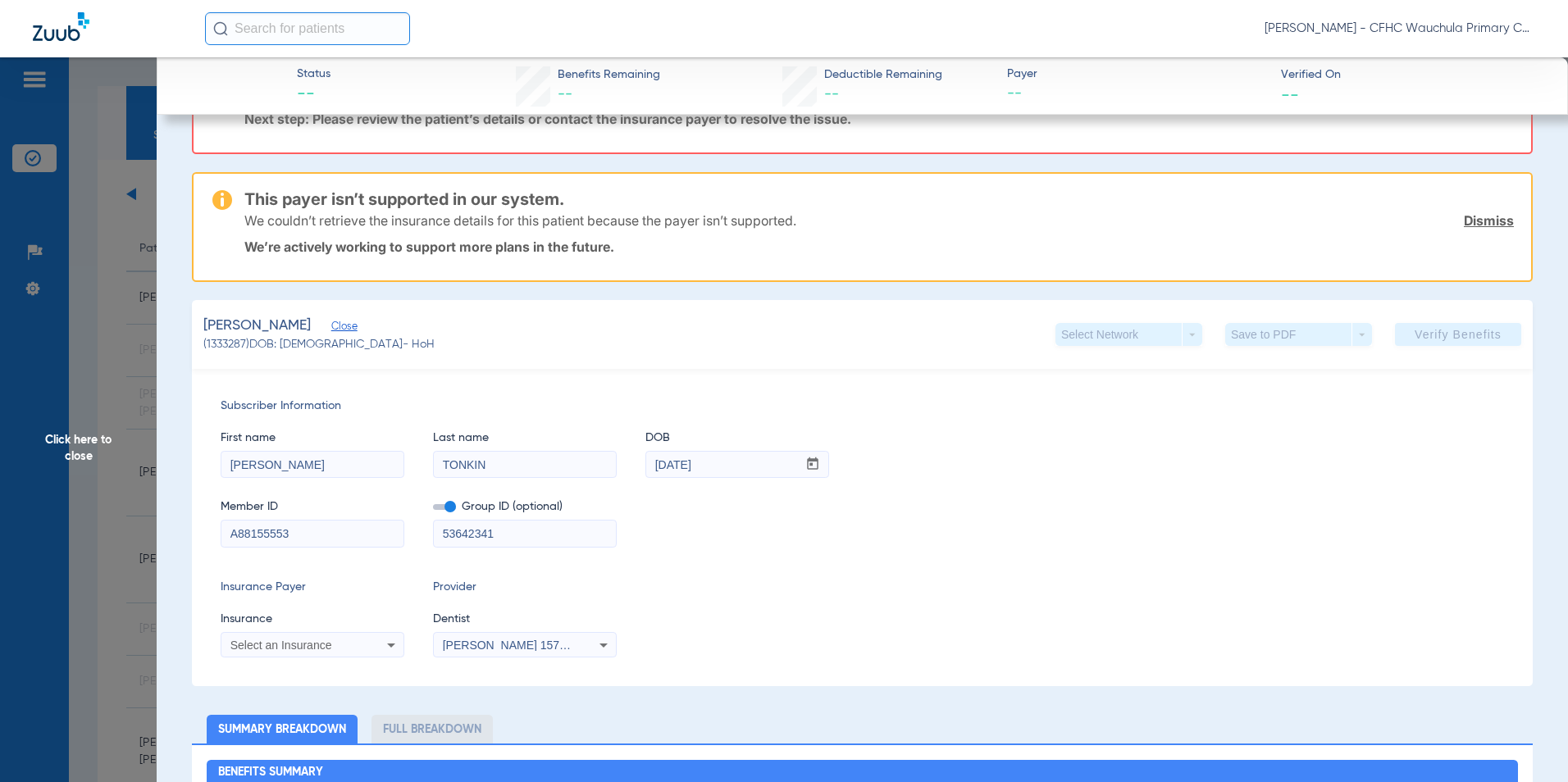
scroll to position [164, 0]
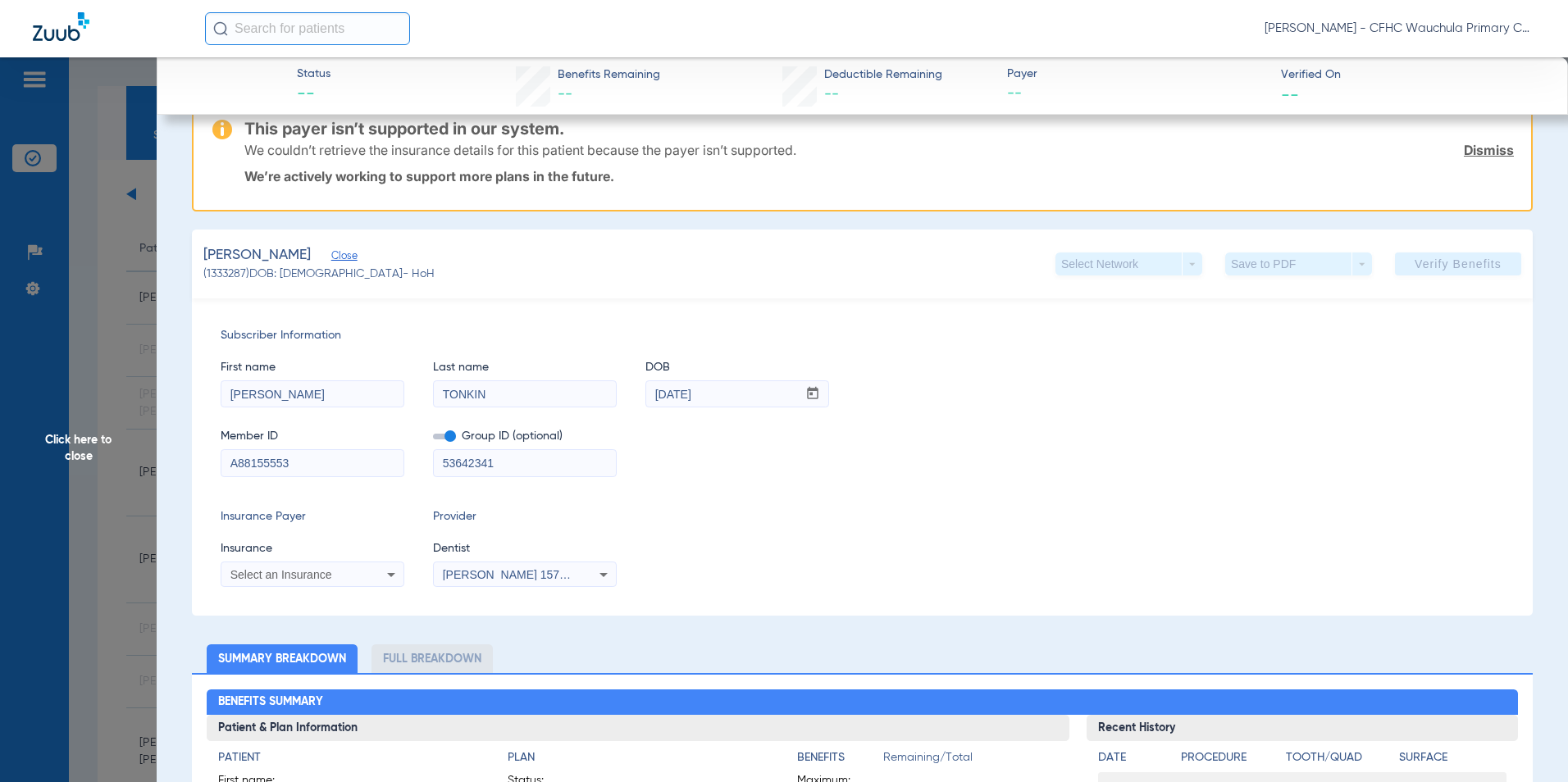
click at [314, 559] on app-form-autocomplete "Insurance Select an Insurance" at bounding box center [312, 564] width 183 height 48
click at [302, 568] on span "Select an Insurance" at bounding box center [281, 575] width 102 height 13
type input "dentamax"
click at [1186, 500] on div at bounding box center [784, 391] width 1568 height 782
click at [60, 446] on span "Click here to close" at bounding box center [78, 448] width 156 height 782
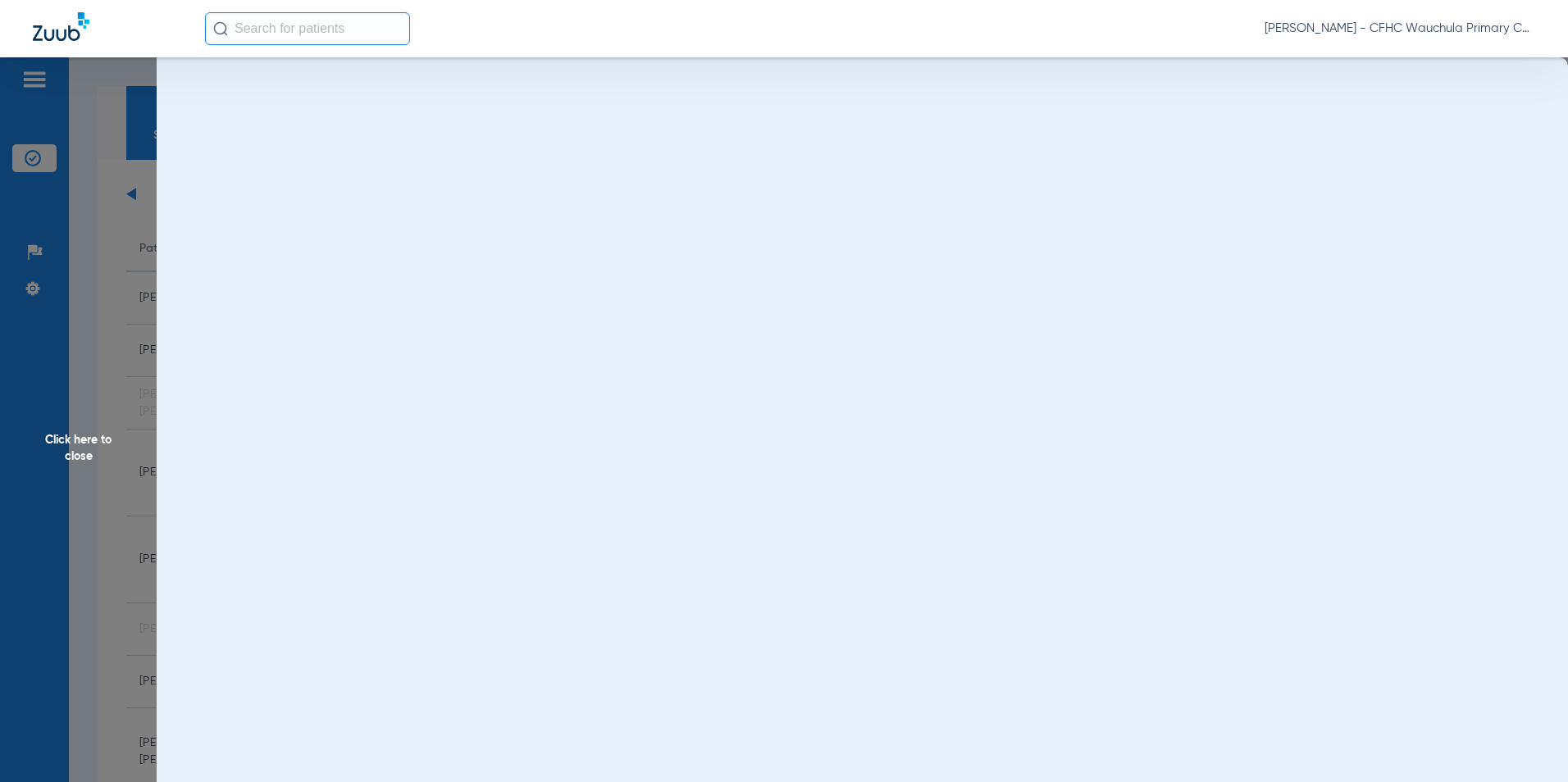
scroll to position [0, 0]
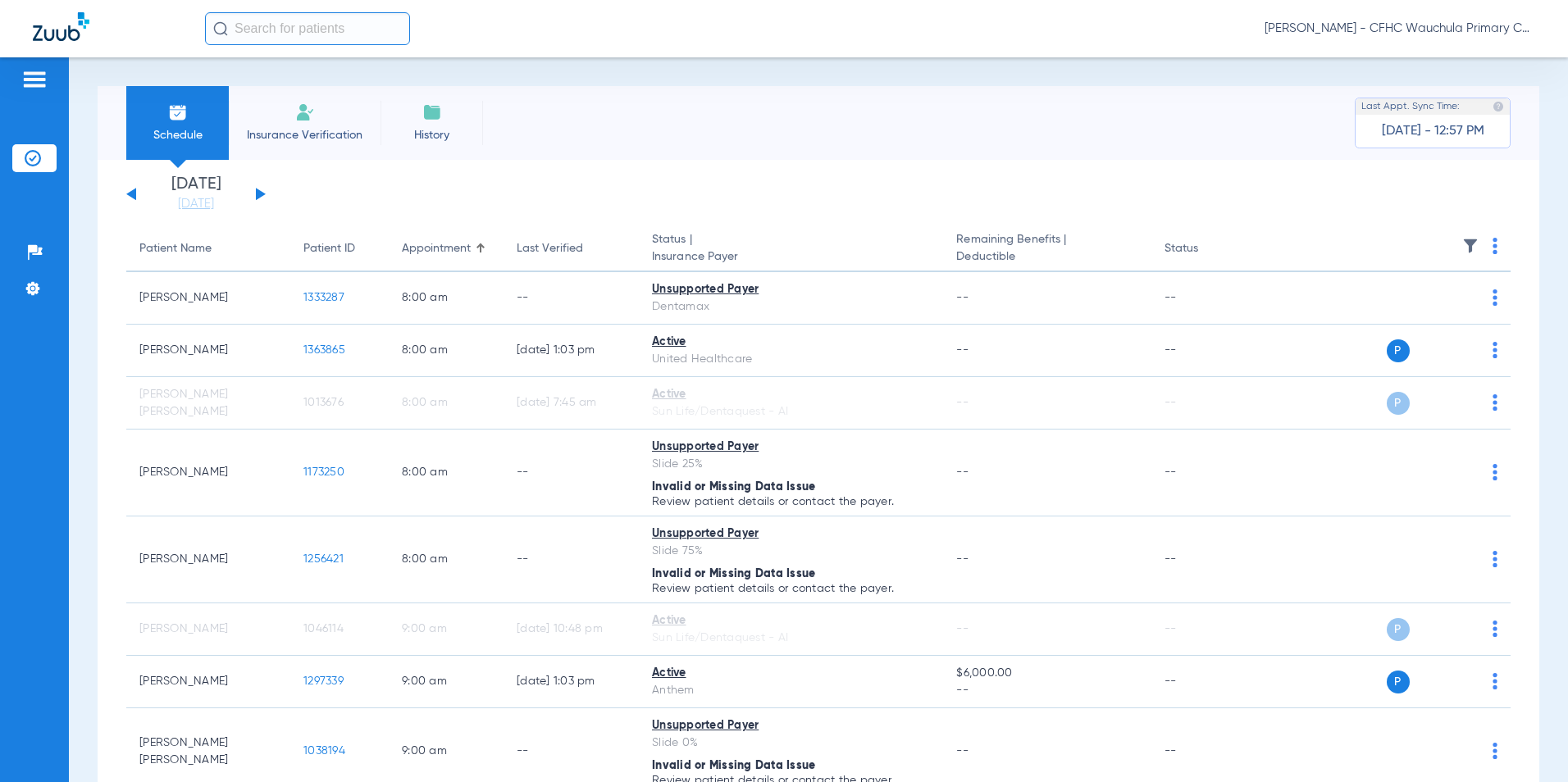
drag, startPoint x: 748, startPoint y: 204, endPoint x: 793, endPoint y: 205, distance: 45.0
click at [748, 204] on app-single-date-navigator "Sunday 06-08-2025 Monday 06-09-2025 Tuesday 06-10-2025 Wednesday 06-11-2025 Thu…" at bounding box center [819, 195] width 1385 height 36
click at [183, 202] on link "[DATE]" at bounding box center [196, 203] width 99 height 16
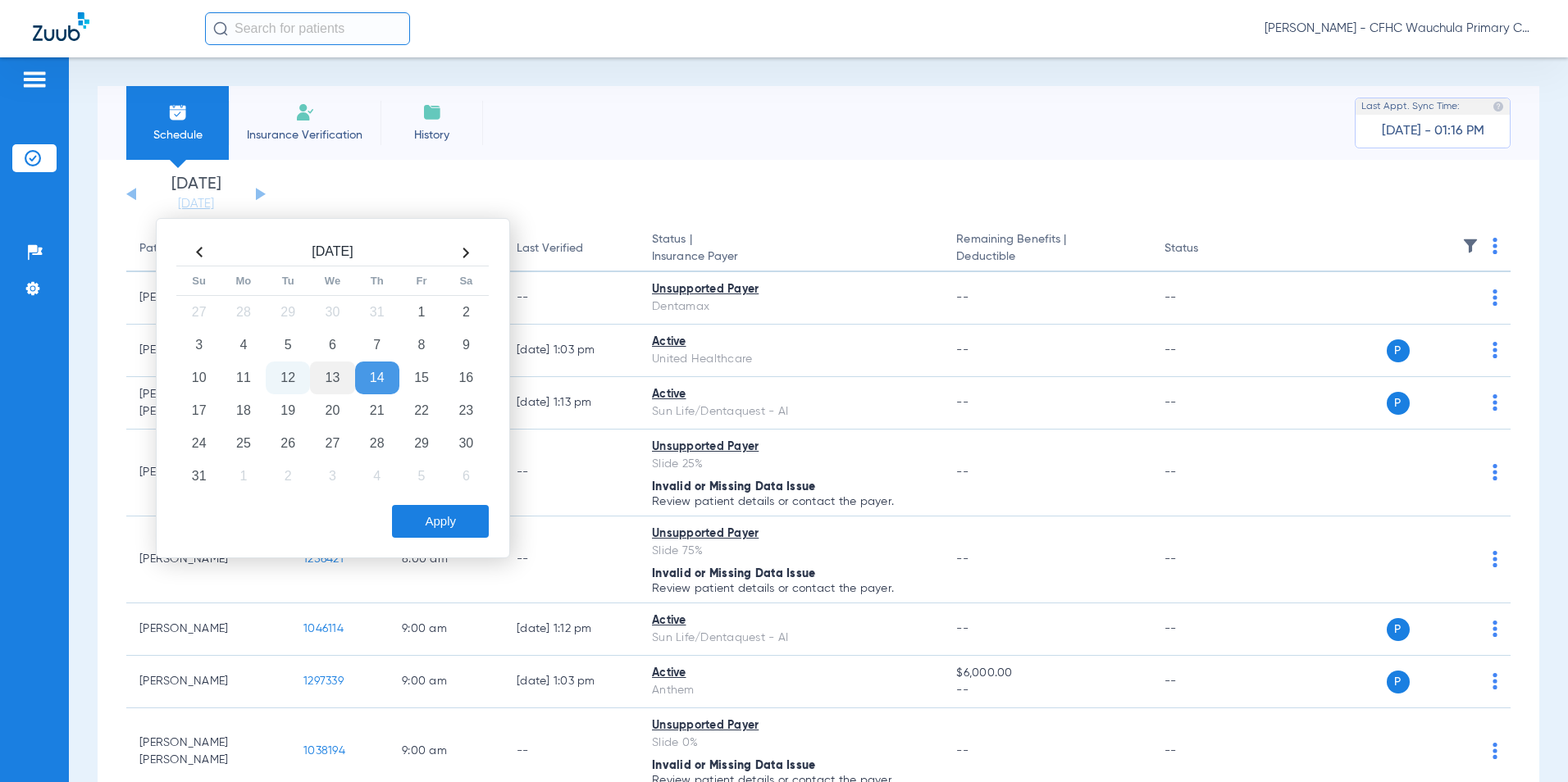
click at [337, 377] on td "13" at bounding box center [332, 378] width 44 height 33
click at [432, 523] on button "Apply" at bounding box center [440, 522] width 97 height 33
